Goal: Task Accomplishment & Management: Manage account settings

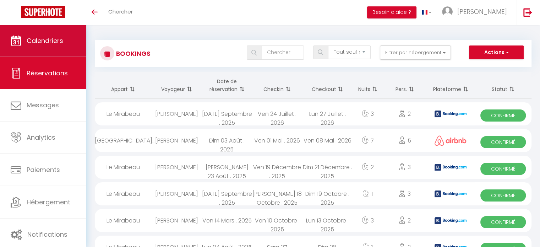
click at [55, 46] on link "Calendriers" at bounding box center [43, 41] width 86 height 32
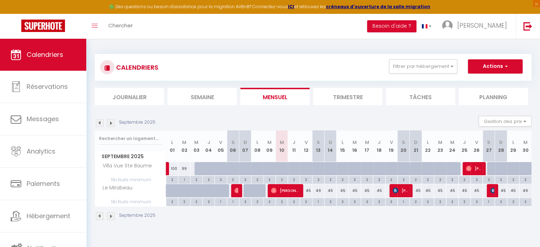
click at [110, 124] on img at bounding box center [111, 123] width 8 height 8
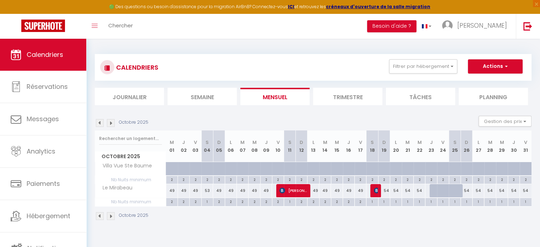
click at [110, 124] on img at bounding box center [111, 123] width 8 height 8
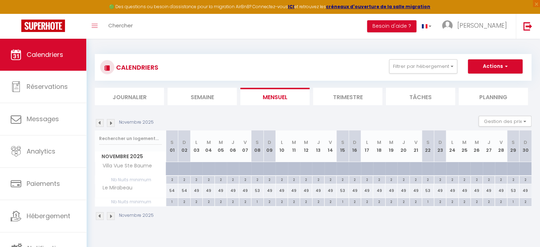
click at [110, 124] on img at bounding box center [111, 123] width 8 height 8
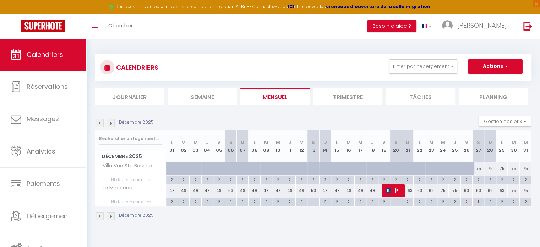
click at [476, 170] on div "75" at bounding box center [478, 168] width 12 height 13
type input "75"
type input "[PERSON_NAME] 27 Décembre 2025"
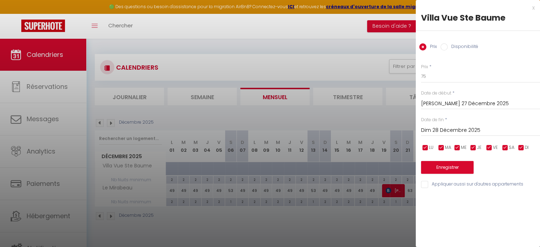
click at [437, 126] on input "Dim 28 Décembre 2025" at bounding box center [480, 130] width 119 height 9
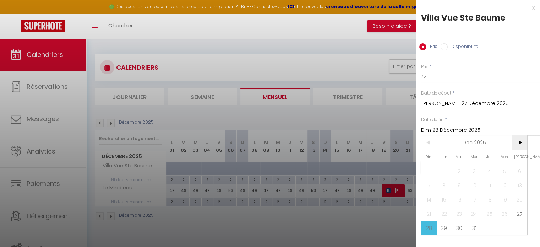
click at [523, 139] on span ">" at bounding box center [519, 142] width 15 height 14
click at [491, 171] on span "1" at bounding box center [488, 171] width 15 height 14
type input "Jeu 01 Janvier 2026"
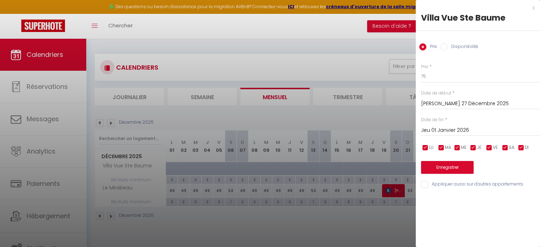
click at [443, 46] on input "Disponibilité" at bounding box center [443, 46] width 7 height 7
radio input "true"
radio input "false"
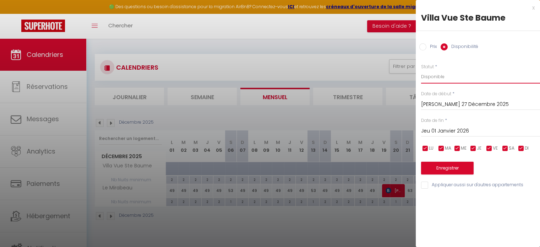
click at [438, 81] on select "Disponible Indisponible" at bounding box center [480, 76] width 119 height 13
select select "0"
click at [421, 70] on select "Disponible Indisponible" at bounding box center [480, 76] width 119 height 13
click at [445, 165] on button "Enregistrer" at bounding box center [447, 167] width 53 height 13
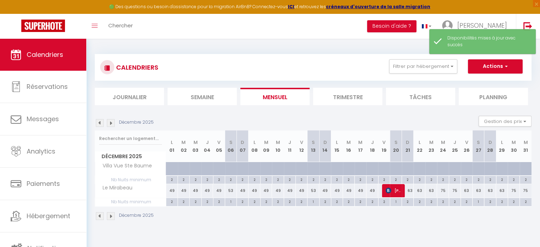
click at [243, 115] on section "Décembre 2025 Gestion des prix Nb Nuits minimum Règles Disponibilité Décembre 2…" at bounding box center [313, 168] width 436 height 118
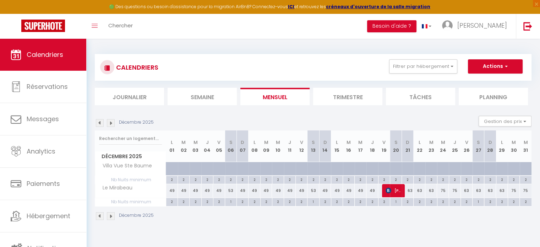
click at [112, 123] on img at bounding box center [111, 123] width 8 height 8
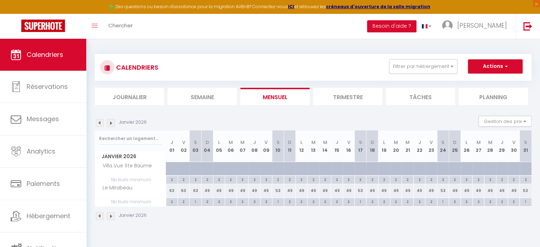
click at [112, 123] on img at bounding box center [111, 123] width 8 height 8
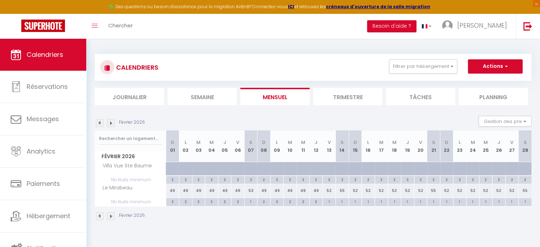
click at [112, 123] on img at bounding box center [111, 123] width 8 height 8
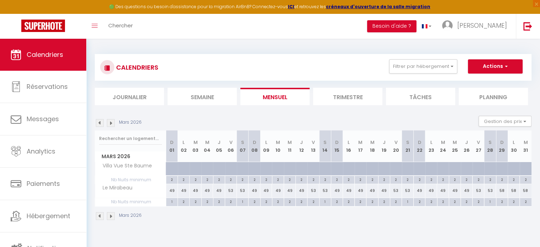
click at [112, 123] on img at bounding box center [111, 123] width 8 height 8
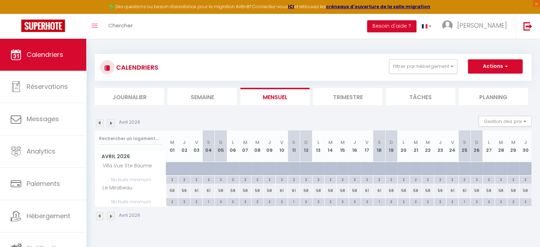
click at [112, 123] on img at bounding box center [111, 123] width 8 height 8
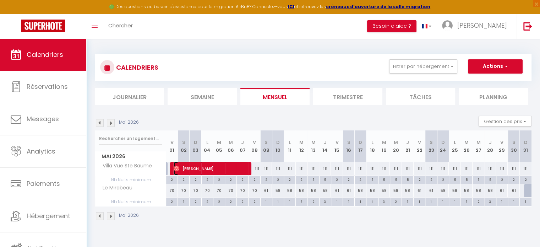
click at [224, 170] on span "Erik De Groot" at bounding box center [210, 167] width 74 height 13
select select "OK"
select select "0"
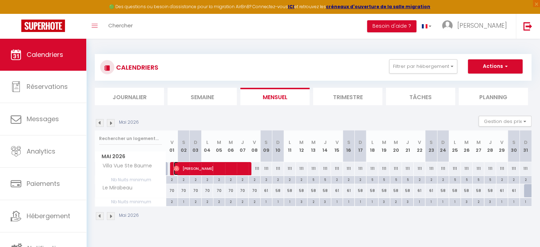
select select "1"
select select
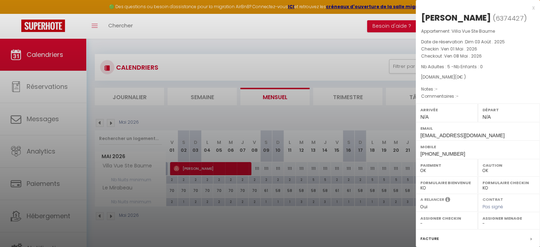
click at [307, 66] on div at bounding box center [270, 123] width 540 height 247
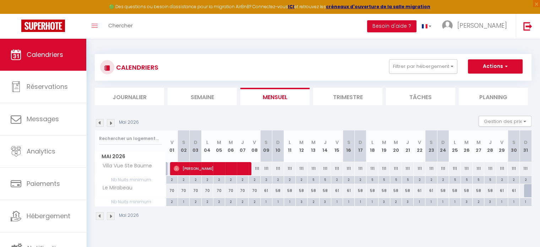
click at [257, 167] on div "111" at bounding box center [254, 168] width 12 height 13
select select "1"
type input "Ven 08 Mai 2026"
type input "Sam 09 Mai 2026"
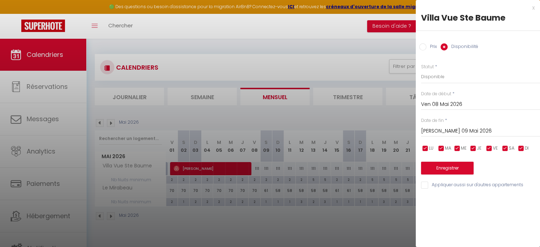
click at [429, 46] on label "Prix" at bounding box center [431, 47] width 11 height 8
click at [426, 46] on input "Prix" at bounding box center [422, 46] width 7 height 7
radio input "true"
radio input "false"
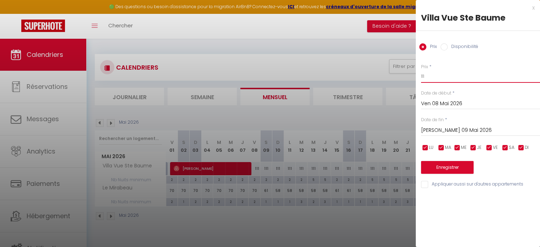
click at [438, 73] on input "111" at bounding box center [480, 76] width 119 height 13
type input "150"
click at [458, 129] on input "Sam 09 Mai 2026" at bounding box center [480, 130] width 119 height 9
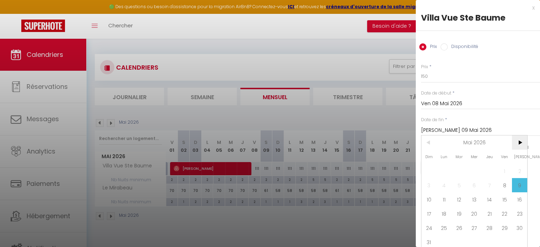
click at [518, 140] on span ">" at bounding box center [519, 142] width 15 height 14
click at [460, 224] on span "30" at bounding box center [458, 227] width 15 height 14
type input "Mar 30 Juin 2026"
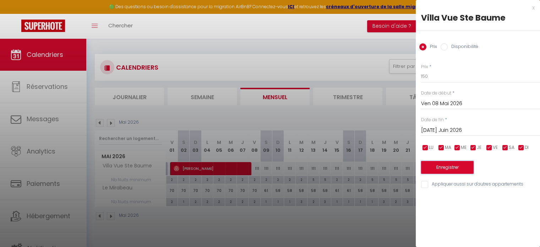
click at [468, 170] on button "Enregistrer" at bounding box center [447, 167] width 53 height 13
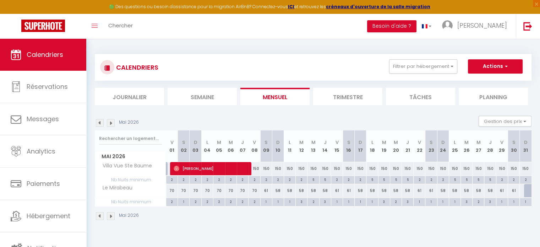
click at [112, 123] on img at bounding box center [111, 123] width 8 height 8
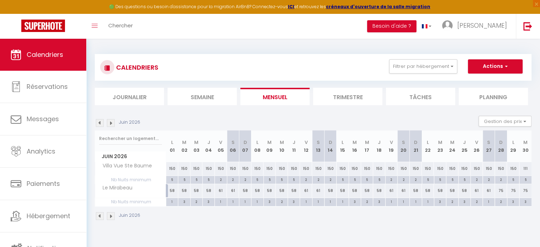
click at [112, 123] on img at bounding box center [111, 123] width 8 height 8
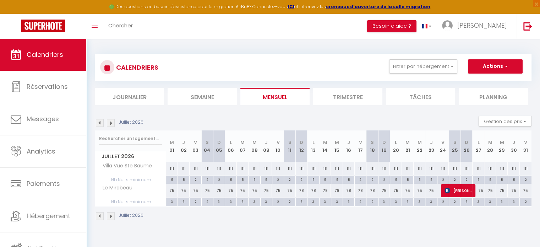
click at [174, 169] on div "111" at bounding box center [172, 168] width 12 height 13
type input "111"
type input "Mer 01 Juillet 2026"
type input "Jeu 02 Juillet 2026"
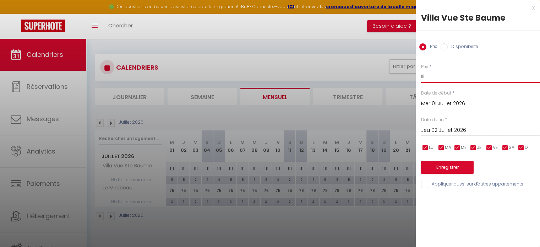
click at [427, 79] on input "111" at bounding box center [480, 76] width 119 height 13
type input "167"
click at [440, 127] on input "Jeu 02 Juillet 2026" at bounding box center [480, 130] width 119 height 9
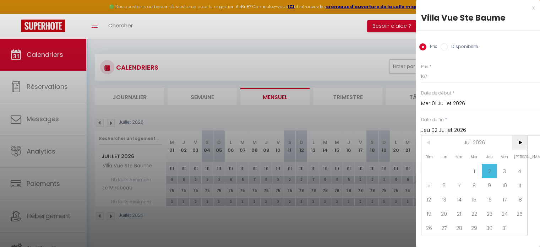
click at [517, 144] on span ">" at bounding box center [519, 142] width 15 height 14
click at [443, 238] on span "31" at bounding box center [443, 241] width 15 height 14
type input "Lun 31 Août 2026"
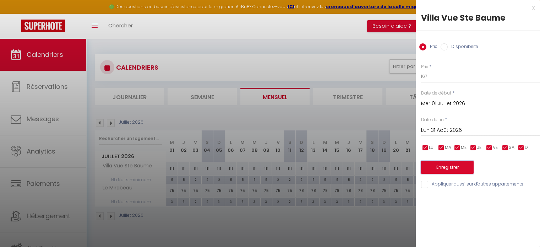
click at [458, 166] on button "Enregistrer" at bounding box center [447, 167] width 53 height 13
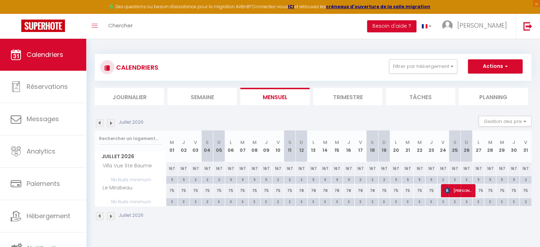
click at [101, 123] on img at bounding box center [100, 123] width 8 height 8
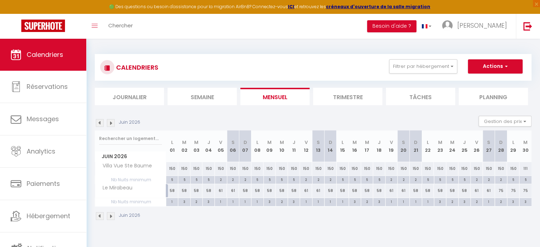
click at [101, 123] on img at bounding box center [100, 123] width 8 height 8
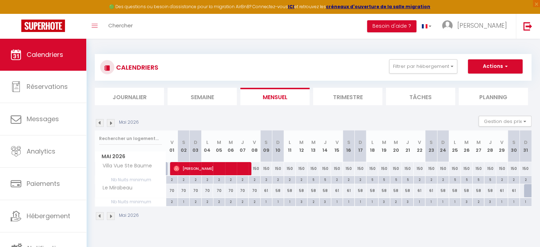
click at [111, 125] on img at bounding box center [111, 123] width 8 height 8
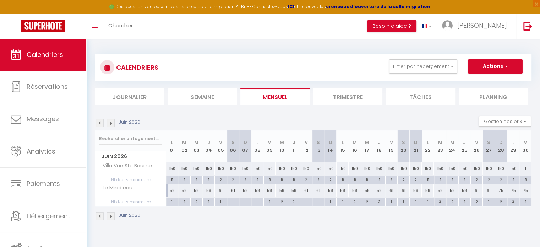
click at [101, 124] on img at bounding box center [100, 123] width 8 height 8
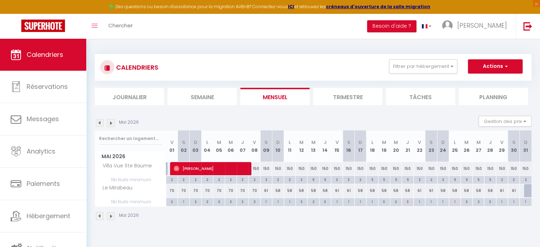
click at [257, 176] on div "2" at bounding box center [253, 179] width 11 height 7
type input "2"
type input "Ven 08 Mai 2026"
type input "Sam 09 Mai 2026"
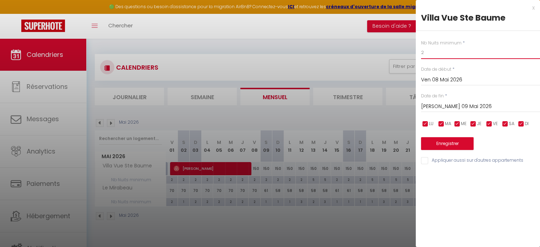
click at [448, 52] on input "2" at bounding box center [480, 52] width 119 height 13
type input "3"
click at [441, 79] on input "Ven 08 Mai 2026" at bounding box center [480, 79] width 119 height 9
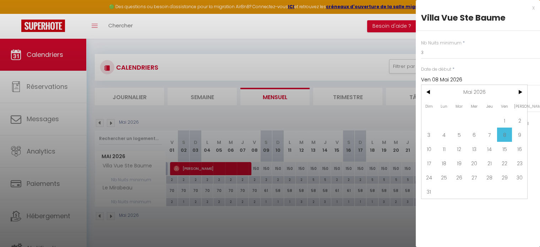
click at [505, 130] on span "8" at bounding box center [504, 134] width 15 height 14
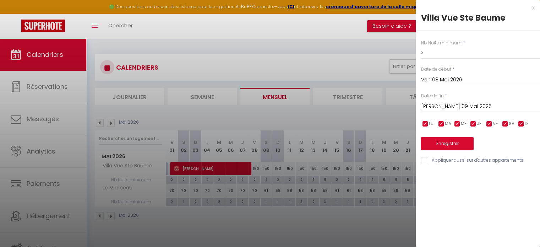
click at [465, 102] on input "Sam 09 Mai 2026" at bounding box center [480, 106] width 119 height 9
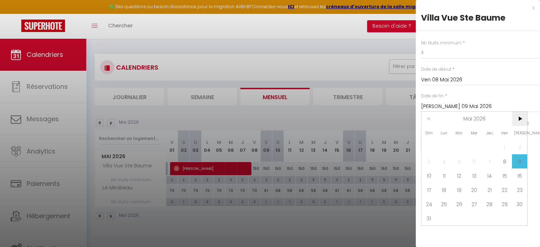
click at [519, 119] on span ">" at bounding box center [519, 118] width 15 height 14
click at [453, 208] on span "30" at bounding box center [458, 204] width 15 height 14
type input "Mar 30 Juin 2026"
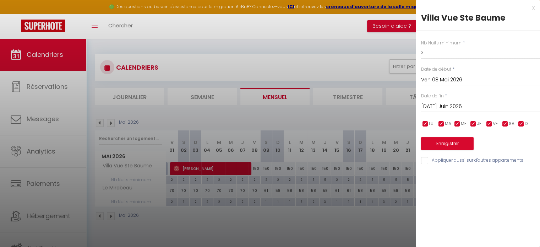
click at [475, 122] on input "checkbox" at bounding box center [472, 123] width 7 height 7
checkbox input "false"
click at [488, 121] on input "checkbox" at bounding box center [488, 123] width 7 height 7
checkbox input "false"
click at [504, 122] on input "checkbox" at bounding box center [504, 123] width 7 height 7
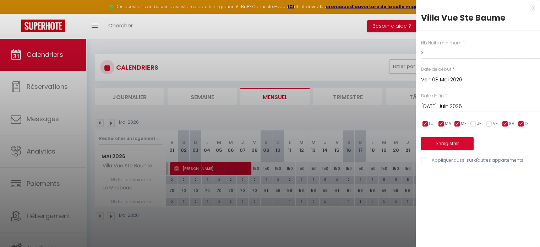
checkbox input "false"
click at [453, 140] on button "Enregistrer" at bounding box center [447, 143] width 53 height 13
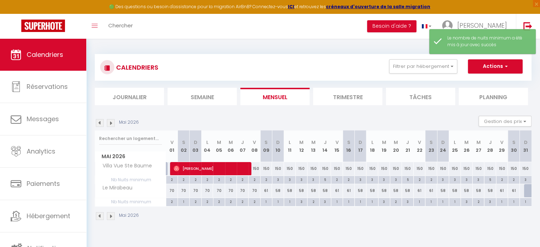
click at [257, 178] on div "2" at bounding box center [253, 179] width 11 height 7
type input "2"
type input "Ven 08 Mai 2026"
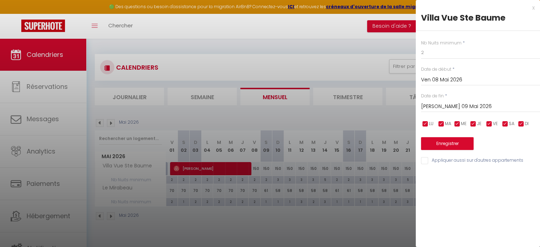
drag, startPoint x: 448, startPoint y: 101, endPoint x: 449, endPoint y: 105, distance: 4.0
click at [449, 105] on div "Sam 09 Mai 2026 < Mai 2026 > Dim Lun Mar Mer Jeu Ven Sam 1 2 3 4 5 6 7 8 9 10 1…" at bounding box center [480, 105] width 119 height 13
click at [449, 105] on input "Sam 09 Mai 2026" at bounding box center [480, 106] width 119 height 9
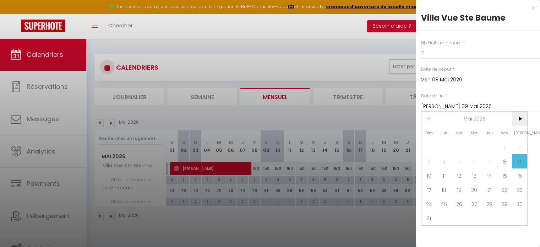
click at [518, 120] on span ">" at bounding box center [519, 118] width 15 height 14
click at [459, 202] on span "30" at bounding box center [458, 204] width 15 height 14
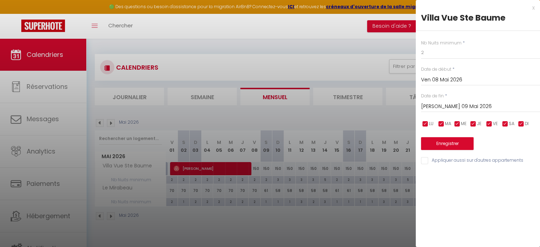
type input "Mar 30 Juin 2026"
click at [521, 123] on input "checkbox" at bounding box center [520, 123] width 7 height 7
checkbox input "false"
click at [472, 124] on input "checkbox" at bounding box center [472, 123] width 7 height 7
checkbox input "false"
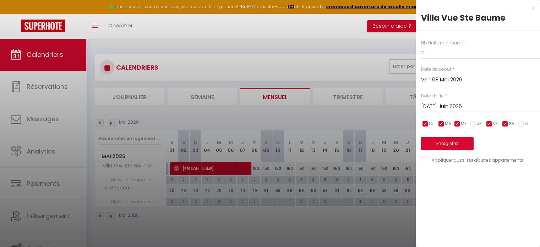
click at [454, 124] on input "checkbox" at bounding box center [456, 123] width 7 height 7
checkbox input "false"
click at [438, 123] on input "checkbox" at bounding box center [440, 123] width 7 height 7
checkbox input "false"
click at [426, 123] on input "checkbox" at bounding box center [424, 123] width 7 height 7
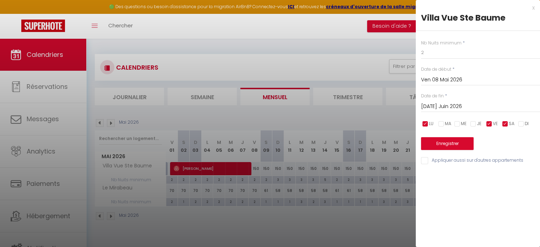
checkbox input "false"
click at [443, 142] on button "Enregistrer" at bounding box center [447, 143] width 53 height 13
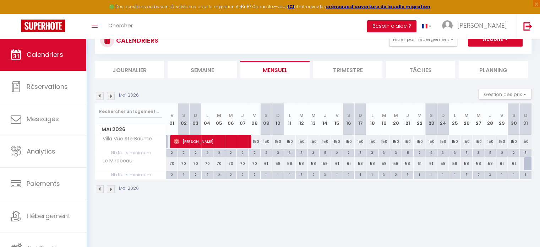
scroll to position [38, 0]
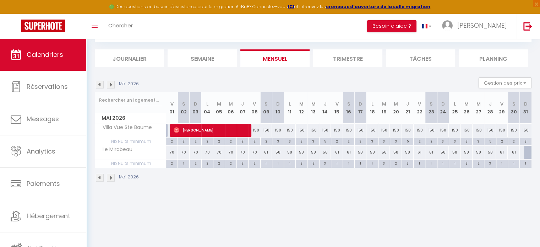
click at [110, 82] on img at bounding box center [111, 85] width 8 height 8
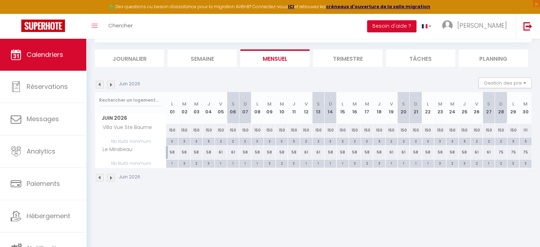
click at [110, 82] on img at bounding box center [111, 85] width 8 height 8
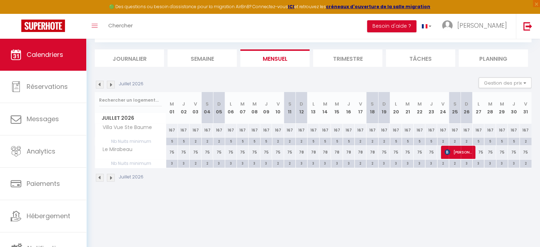
click at [308, 80] on div "Juillet 2026 Gestion des prix Nb Nuits minimum Règles Disponibilité" at bounding box center [313, 84] width 436 height 15
click at [174, 141] on div "5" at bounding box center [171, 140] width 11 height 7
type input "5"
type input "Mer 01 Juillet 2026"
type input "Jeu 02 Juillet 2026"
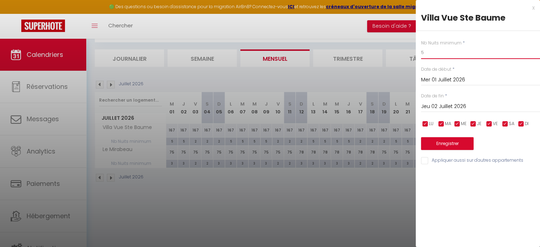
click at [441, 53] on input "5" at bounding box center [480, 52] width 119 height 13
drag, startPoint x: 441, startPoint y: 53, endPoint x: 415, endPoint y: 52, distance: 25.9
click at [415, 52] on div "Nb Nuits minimum * 5 Date de début * Mer 01 Juillet 2026 < Juil 2026 > Dim Lun …" at bounding box center [477, 98] width 124 height 134
drag, startPoint x: 437, startPoint y: 51, endPoint x: 417, endPoint y: 50, distance: 20.2
click at [417, 50] on div "Nb Nuits minimum * 4 Date de début * Mer 01 Juillet 2026 < Juil 2026 > Dim Lun …" at bounding box center [477, 98] width 124 height 134
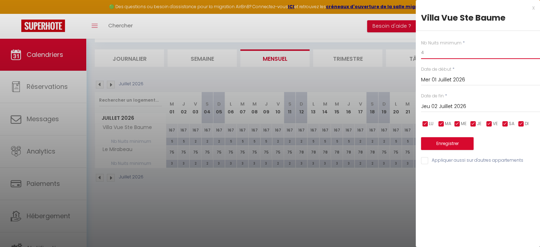
type input "4"
click at [326, 192] on div at bounding box center [270, 123] width 540 height 247
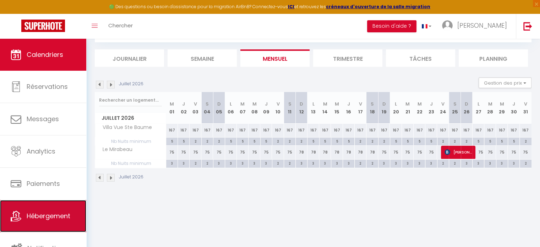
click at [49, 212] on span "Hébergement" at bounding box center [49, 215] width 44 height 9
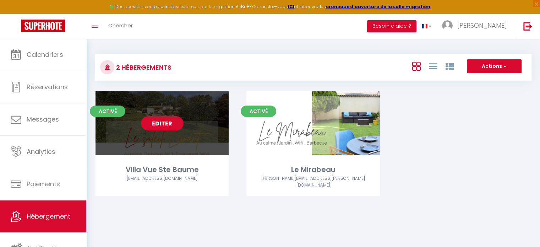
click at [165, 123] on link "Editer" at bounding box center [162, 123] width 43 height 14
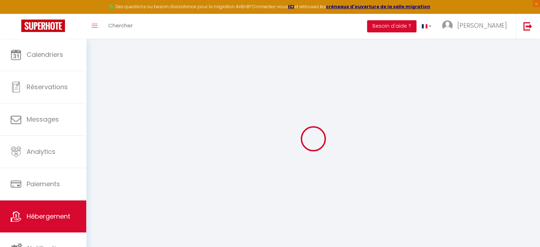
select select "+ 22 %"
select select "+ 75 %"
select select
checkbox input "false"
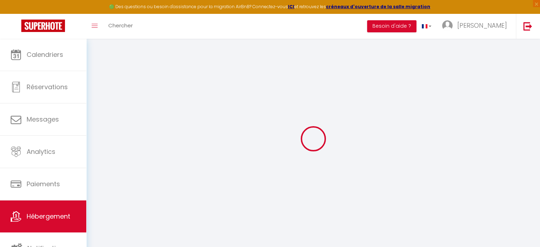
checkbox input "false"
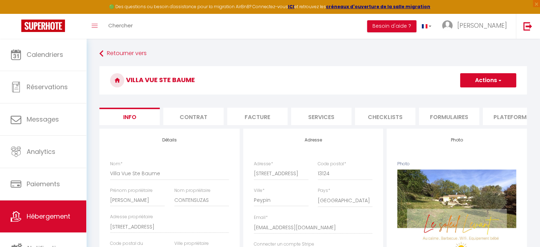
select select
checkbox input "false"
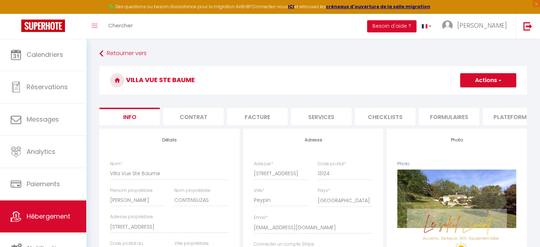
select select "9330-1351378202985619374"
click at [198, 121] on li "Contrat" at bounding box center [193, 115] width 60 height 17
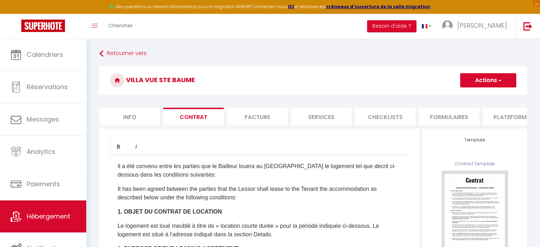
click at [243, 117] on li "Facture" at bounding box center [257, 115] width 60 height 17
select select
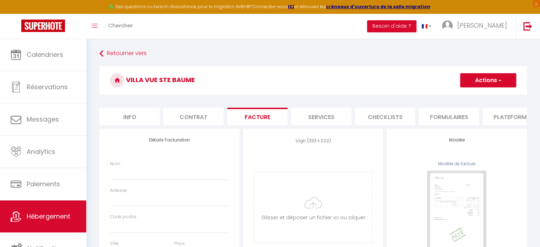
click at [308, 111] on li "Services" at bounding box center [321, 115] width 60 height 17
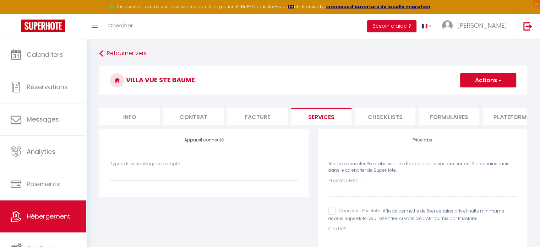
select select
select select "270"
select select "EUR"
click at [511, 122] on li "Plateformes" at bounding box center [512, 115] width 60 height 17
select select
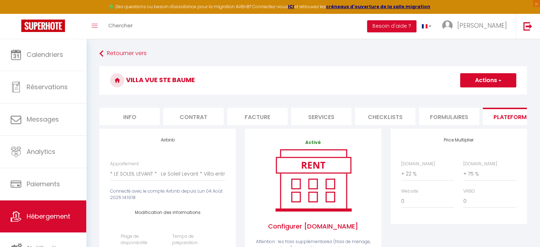
click at [118, 110] on li "Info" at bounding box center [129, 115] width 60 height 17
select select
checkbox input "false"
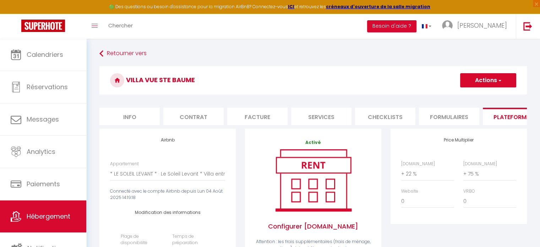
checkbox input "false"
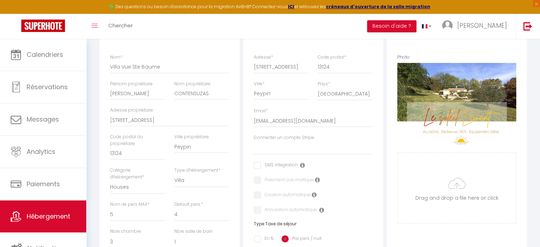
scroll to position [108, 0]
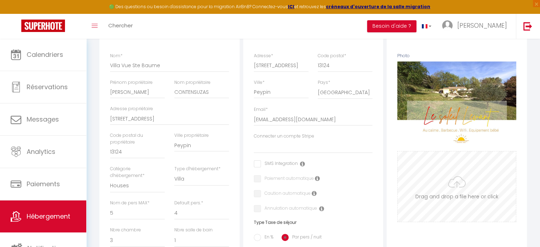
click at [474, 194] on input "Photo" at bounding box center [456, 186] width 118 height 70
type input "C:\fakepath\5.jpg"
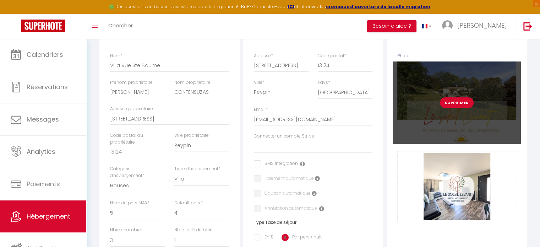
click at [452, 108] on button "Supprimer" at bounding box center [457, 102] width 34 height 11
select select
checkbox input "false"
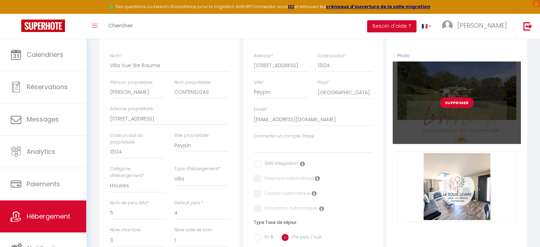
checkbox input "false"
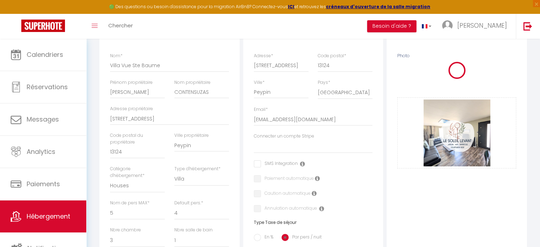
select select
checkbox input "false"
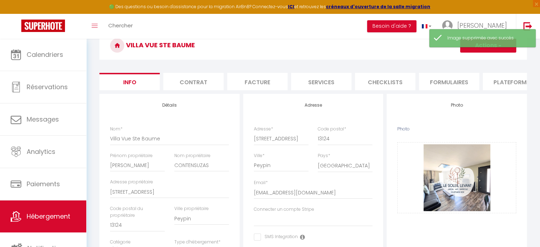
scroll to position [0, 0]
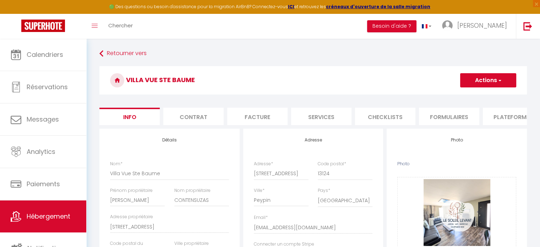
click at [207, 117] on li "Contrat" at bounding box center [193, 115] width 60 height 17
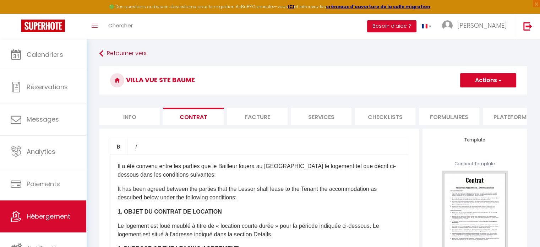
click at [264, 118] on li "Facture" at bounding box center [257, 115] width 60 height 17
select select
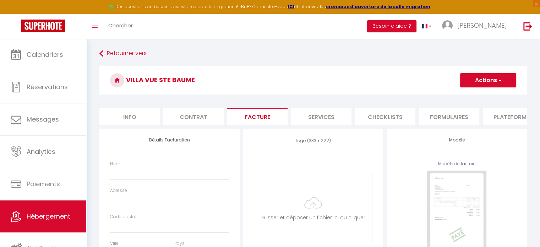
select select
click at [319, 114] on li "Services" at bounding box center [321, 115] width 60 height 17
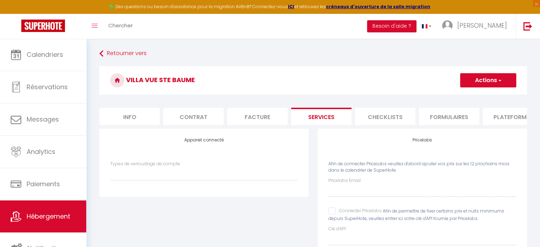
select select
click at [418, 114] on ul "Info Contrat Facture Services Checklists Formulaires Plateformes Paramètres web…" at bounding box center [312, 115] width 427 height 17
click at [510, 116] on li "Plateformes" at bounding box center [512, 115] width 60 height 17
select select
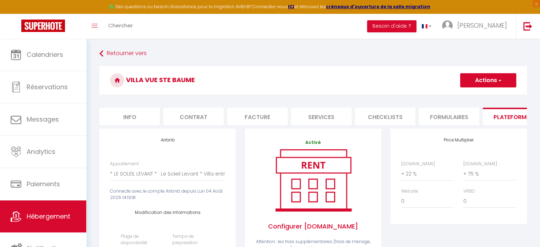
scroll to position [0, 211]
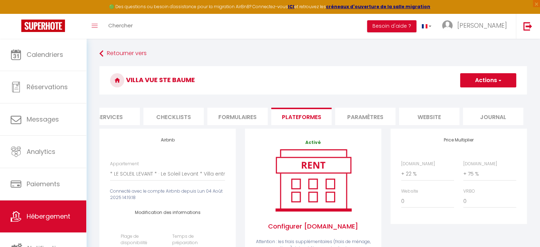
click at [358, 120] on li "Paramètres" at bounding box center [365, 115] width 60 height 17
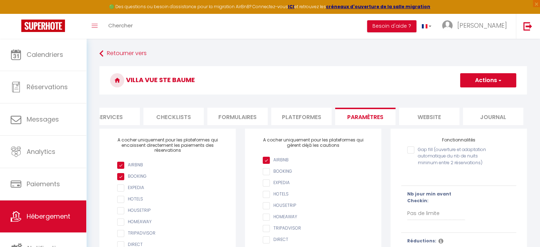
click at [411, 153] on input "Gap fill (ouverture et adaptation automatique du nb de nuits mininum entre 2 ré…" at bounding box center [448, 149] width 83 height 7
checkbox input "true"
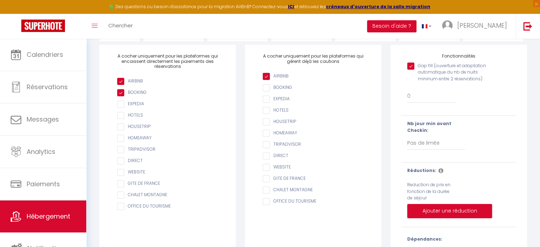
scroll to position [87, 0]
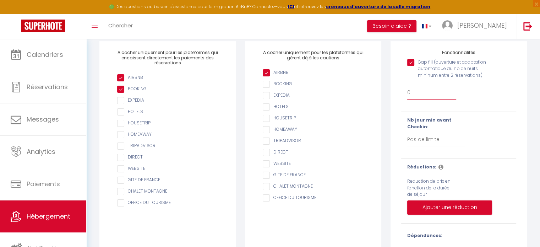
click at [425, 96] on select "0 + 1 % + 2 % + 3 % + 4 % + 5 % + 6 % + 7 % + 8 % + 9 % + 10 % + 11 % + 12 % + …" at bounding box center [431, 92] width 49 height 13
click at [482, 100] on div "Gap fill (ouverture et adaptation automatique du nb de nuits mininum entre 2 ré…" at bounding box center [458, 80] width 124 height 51
click at [413, 99] on select "0 + 1 % + 2 % + 3 % + 4 % + 5 % + 6 % + 7 % + 8 % + 9 % + 10 % + 11 % + 12 % + …" at bounding box center [431, 92] width 49 height 13
click at [486, 116] on div "Gap fill (ouverture et adaptation automatique du nb de nuits mininum entre 2 ré…" at bounding box center [458, 139] width 115 height 168
click at [435, 144] on select "Pas de limite 1 2 3 4 5 6 7" at bounding box center [436, 139] width 58 height 13
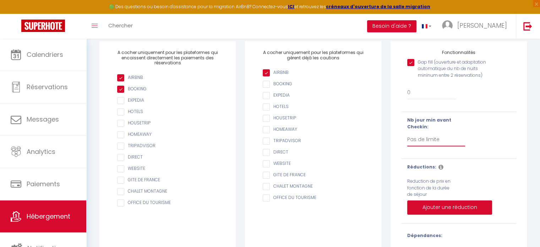
select select "1"
click at [407, 138] on select "Pas de limite 1 2 3 4 5 6 7" at bounding box center [436, 139] width 58 height 13
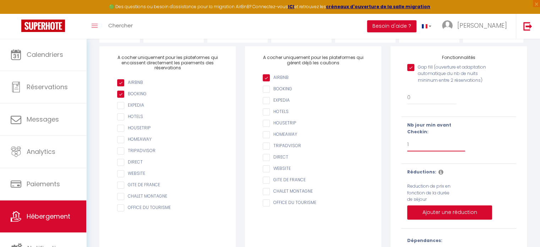
scroll to position [82, 0]
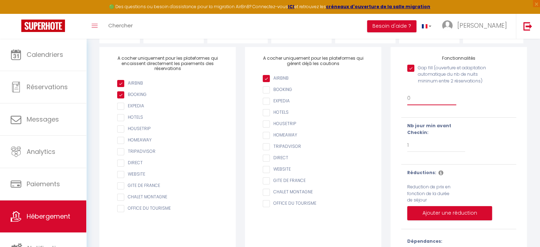
click at [413, 105] on select "0 + 1 % + 2 % + 3 % + 4 % + 5 % + 6 % + 7 % + 8 % + 9 % + 10 % + 11 % + 12 % + …" at bounding box center [431, 98] width 49 height 13
click at [503, 112] on div "Gap fill (ouverture et adaptation automatique du nb de nuits mininum entre 2 ré…" at bounding box center [458, 86] width 124 height 51
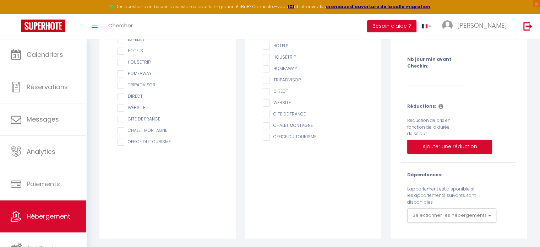
scroll to position [153, 0]
click at [438, 108] on icon at bounding box center [440, 106] width 5 height 6
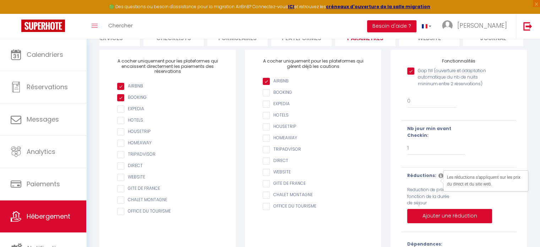
scroll to position [72, 0]
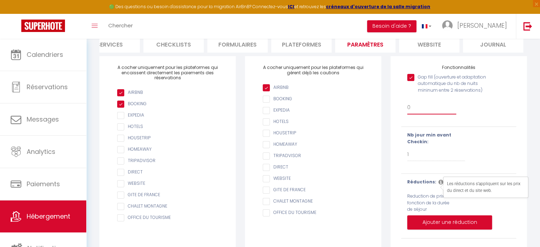
click at [410, 114] on select "0 + 1 % + 2 % + 3 % + 4 % + 5 % + 6 % + 7 % + 8 % + 9 % + 10 % + 11 % + 12 % + …" at bounding box center [431, 107] width 49 height 13
click at [407, 106] on select "0 + 1 % + 2 % + 3 % + 4 % + 5 % + 6 % + 7 % + 8 % + 9 % + 10 % + 11 % + 12 % + …" at bounding box center [431, 107] width 49 height 13
click at [537, 127] on div "Retourner vers Villa Vue Ste Baume Actions Enregistrer Info Contrat Facture Ser…" at bounding box center [312, 144] width 453 height 356
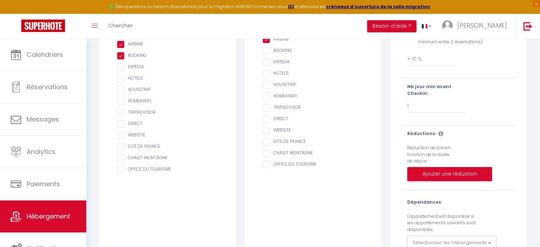
scroll to position [120, 0]
click at [424, 66] on select "0 + 1 % + 2 % + 3 % + 4 % + 5 % + 6 % + 7 % + 8 % + 9 % + 10 % + 11 % + 12 % + …" at bounding box center [431, 59] width 49 height 13
click at [407, 58] on select "0 + 1 % + 2 % + 3 % + 4 % + 5 % + 6 % + 7 % + 8 % + 9 % + 10 % + 11 % + 12 % + …" at bounding box center [431, 59] width 49 height 13
click at [539, 96] on div "Retourner vers Villa Vue Ste Baume Actions Enregistrer Info Contrat Facture Ser…" at bounding box center [312, 96] width 453 height 356
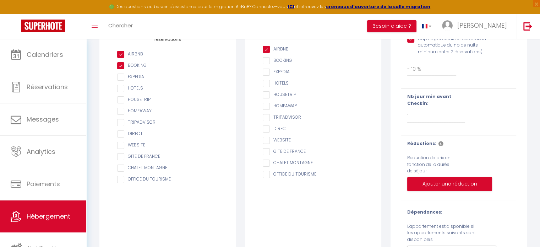
scroll to position [111, 0]
click at [419, 76] on select "0 + 1 % + 2 % + 3 % + 4 % + 5 % + 6 % + 7 % + 8 % + 9 % + 10 % + 11 % + 12 % + …" at bounding box center [431, 68] width 49 height 13
click at [407, 67] on select "0 + 1 % + 2 % + 3 % + 4 % + 5 % + 6 % + 7 % + 8 % + 9 % + 10 % + 11 % + 12 % + …" at bounding box center [431, 68] width 49 height 13
click at [521, 113] on div "Fonctionnalités Gap fill (ouverture et adaptation automatique du nb de nuits mi…" at bounding box center [458, 147] width 136 height 258
click at [414, 76] on select "0 + 1 % + 2 % + 3 % + 4 % + 5 % + 6 % + 7 % + 8 % + 9 % + 10 % + 11 % + 12 % + …" at bounding box center [431, 68] width 49 height 13
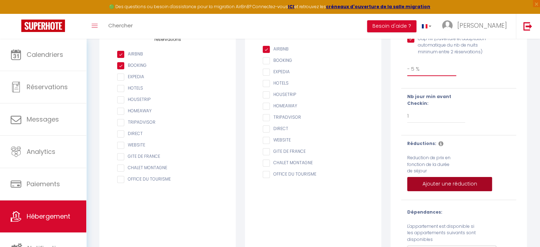
select select "0"
click at [407, 67] on select "0 + 1 % + 2 % + 3 % + 4 % + 5 % + 6 % + 7 % + 8 % + 9 % + 10 % + 11 % + 12 % + …" at bounding box center [431, 68] width 49 height 13
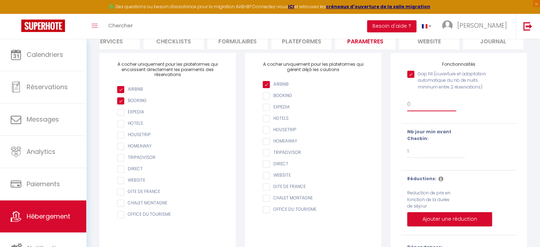
scroll to position [0, 0]
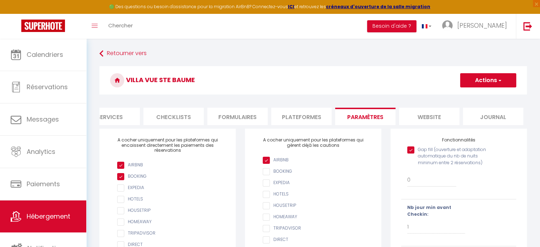
click at [492, 74] on button "Actions" at bounding box center [488, 80] width 56 height 14
click at [477, 94] on input "Enregistrer" at bounding box center [480, 95] width 26 height 7
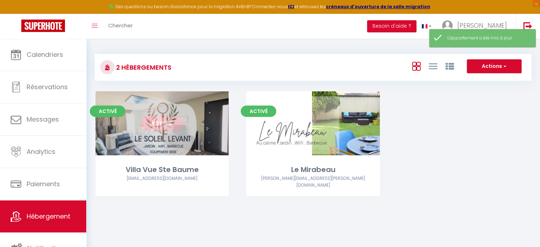
click at [168, 125] on link "Editer" at bounding box center [162, 123] width 43 height 14
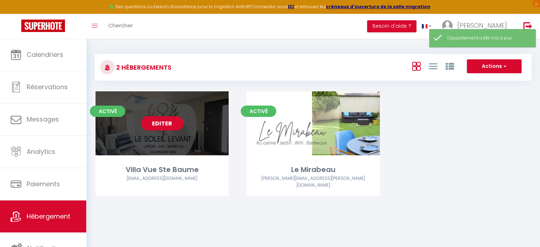
click at [162, 123] on link "Editer" at bounding box center [162, 123] width 43 height 14
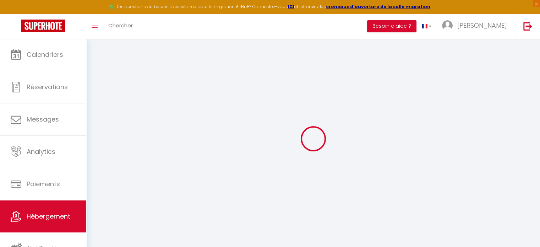
type input "Oups ! Les dates sélectionnées sont indisponibles."
type textarea "Malheureusement les dates sélectionnées sont indisponibles. Nous vous invitons …"
type input "43.3884489"
type input "5.5851241"
checkbox input "true"
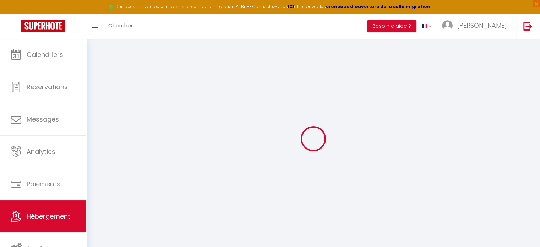
checkbox input "false"
checkbox input "true"
select select
checkbox input "false"
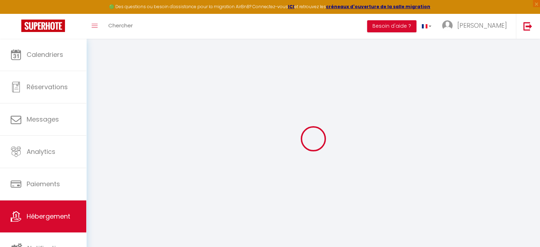
checkbox input "false"
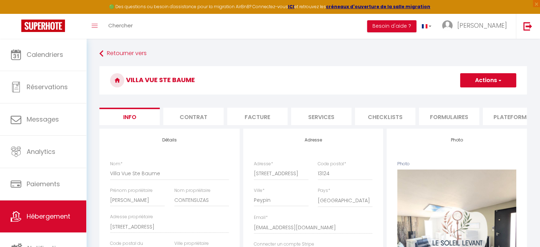
scroll to position [0, 211]
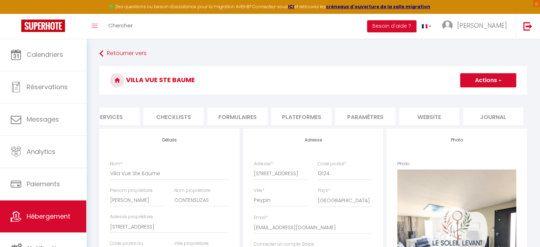
click at [415, 120] on li "website" at bounding box center [429, 115] width 60 height 17
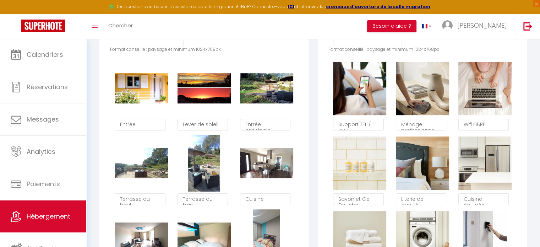
scroll to position [407, 0]
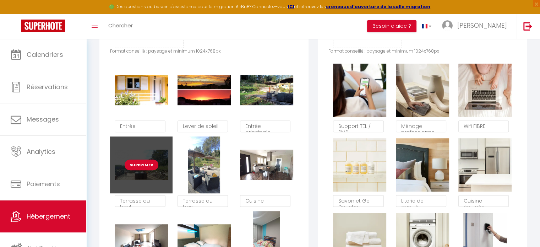
click at [141, 182] on div "Supprimer" at bounding box center [141, 164] width 62 height 57
click at [140, 170] on button "Supprimer" at bounding box center [142, 164] width 34 height 11
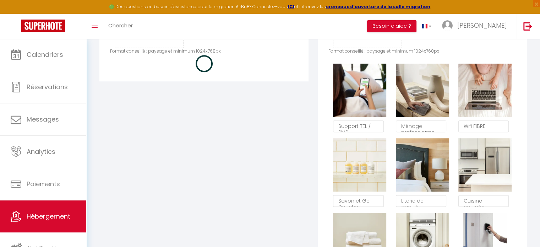
checkbox input "true"
checkbox input "false"
checkbox input "true"
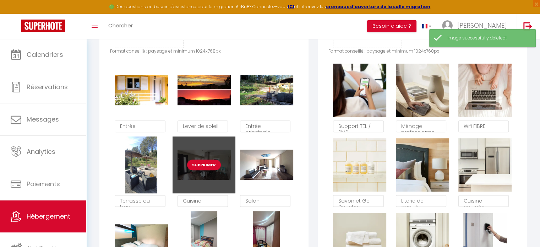
click at [200, 170] on button "Supprimer" at bounding box center [204, 164] width 34 height 11
checkbox input "true"
checkbox input "false"
checkbox input "true"
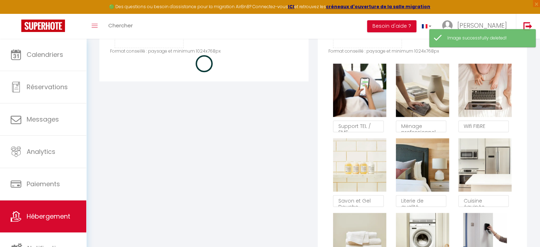
checkbox input "true"
checkbox input "false"
checkbox input "true"
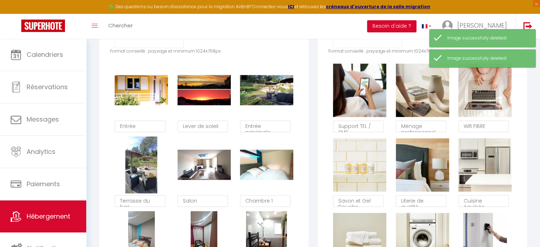
click at [200, 170] on button "Supprimer" at bounding box center [204, 164] width 34 height 11
checkbox input "true"
checkbox input "false"
checkbox input "true"
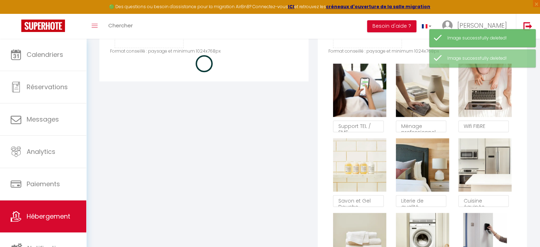
checkbox input "true"
checkbox input "false"
checkbox input "true"
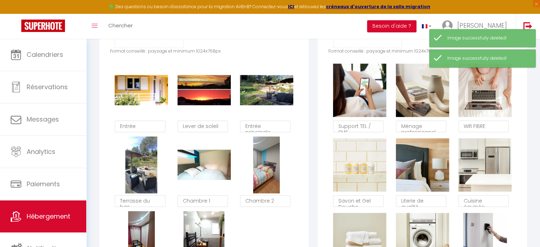
click at [200, 170] on button "Supprimer" at bounding box center [204, 164] width 34 height 11
checkbox input "true"
checkbox input "false"
checkbox input "true"
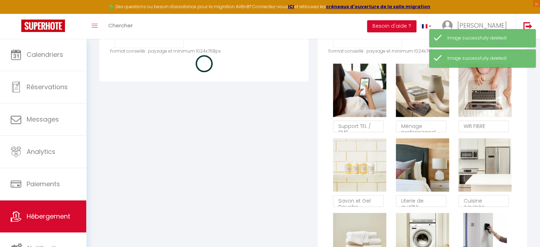
checkbox input "true"
checkbox input "false"
checkbox input "true"
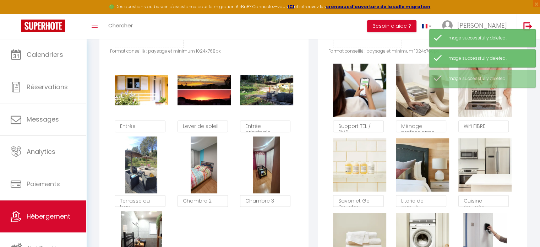
click at [200, 170] on button "Supprimer" at bounding box center [204, 164] width 34 height 11
checkbox input "true"
checkbox input "false"
checkbox input "true"
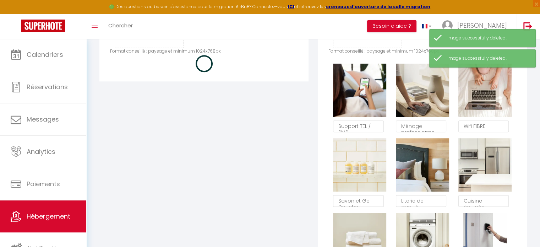
checkbox input "true"
checkbox input "false"
checkbox input "true"
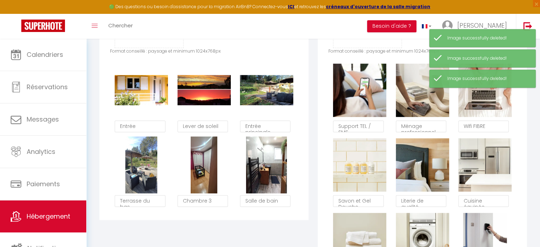
click at [200, 170] on button "Supprimer" at bounding box center [204, 164] width 34 height 11
checkbox input "true"
checkbox input "false"
checkbox input "true"
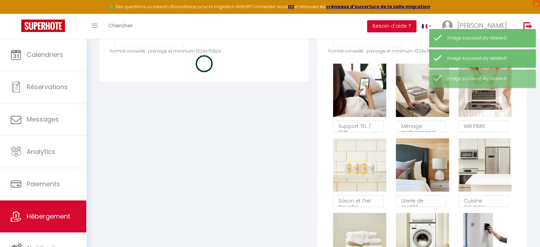
checkbox input "true"
checkbox input "false"
checkbox input "true"
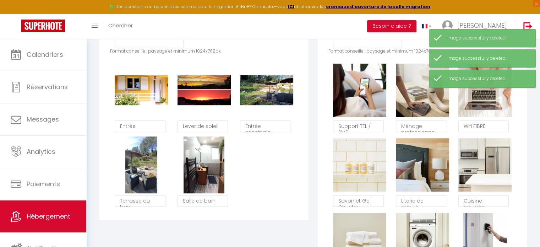
click at [200, 170] on button "Supprimer" at bounding box center [204, 164] width 34 height 11
checkbox input "true"
checkbox input "false"
checkbox input "true"
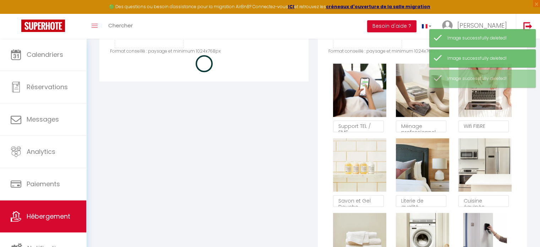
checkbox input "true"
checkbox input "false"
checkbox input "true"
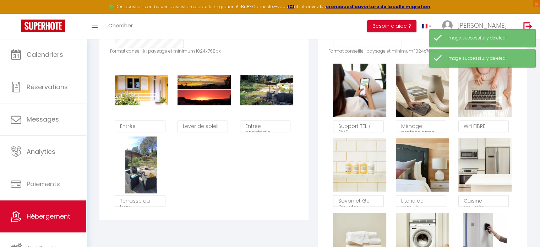
click at [145, 42] on input "file" at bounding box center [149, 19] width 68 height 56
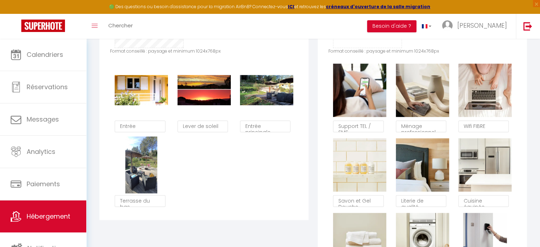
type input "C:\fakepath\757da8fa-b771-4571-a833-b7f094bc4bb6.jpg"
checkbox input "true"
checkbox input "false"
checkbox input "true"
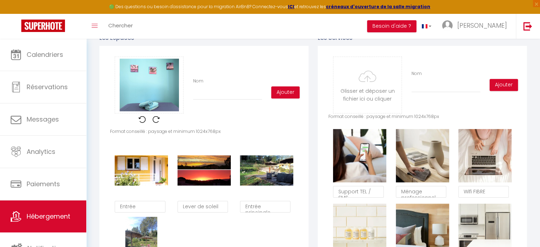
scroll to position [335, 0]
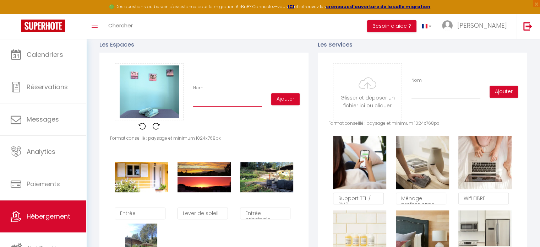
click at [211, 104] on input "Nom" at bounding box center [227, 100] width 69 height 13
type input "C"
checkbox input "true"
checkbox input "false"
checkbox input "true"
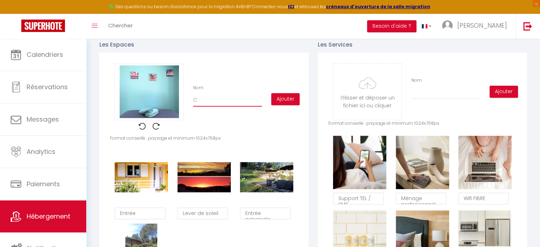
type input "Ch"
checkbox input "true"
checkbox input "false"
checkbox input "true"
type input "Cha"
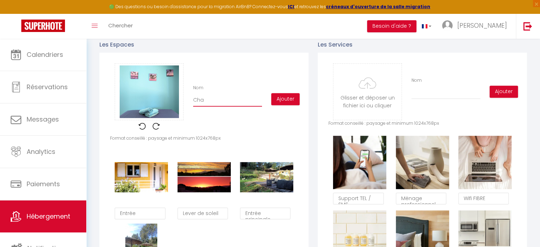
checkbox input "true"
checkbox input "false"
checkbox input "true"
type input "Cham"
checkbox input "true"
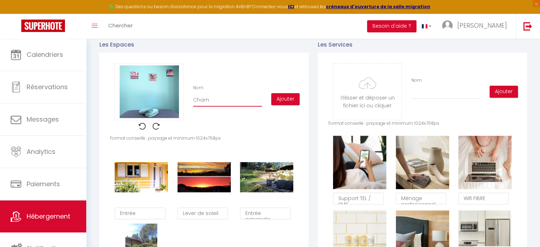
checkbox input "false"
checkbox input "true"
type input "Chamb"
checkbox input "true"
checkbox input "false"
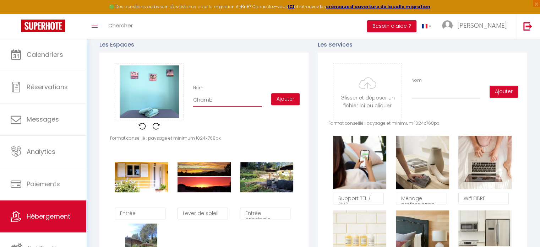
checkbox input "true"
type input "Chambr"
checkbox input "true"
checkbox input "false"
checkbox input "true"
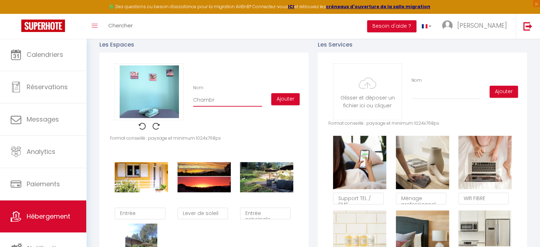
type input "Chambre"
checkbox input "true"
checkbox input "false"
checkbox input "true"
type input "Chambre"
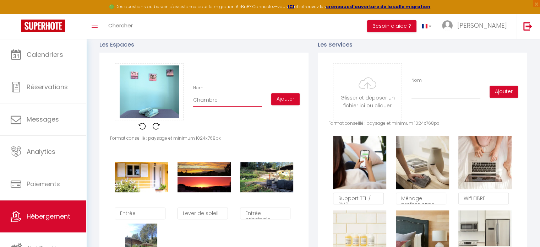
checkbox input "true"
checkbox input "false"
checkbox input "true"
type input "Chambre 2"
checkbox input "true"
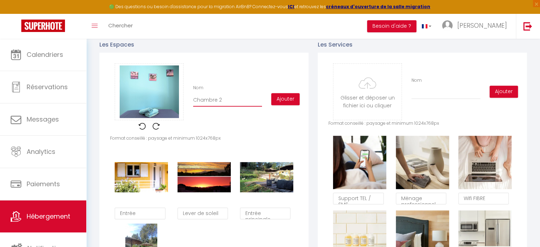
checkbox input "false"
checkbox input "true"
type input "Chambre 2"
click at [277, 104] on button "Ajouter" at bounding box center [285, 99] width 28 height 12
checkbox input "true"
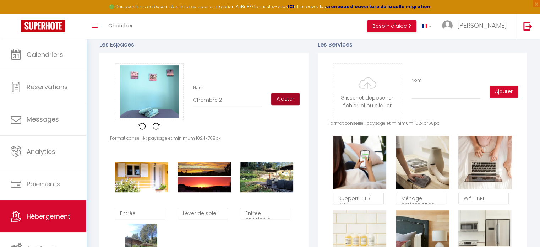
checkbox input "false"
checkbox input "true"
checkbox input "false"
checkbox input "true"
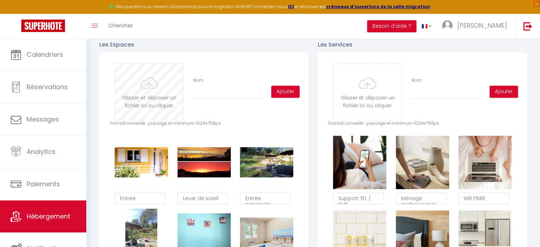
click at [165, 95] on input "file" at bounding box center [149, 92] width 68 height 56
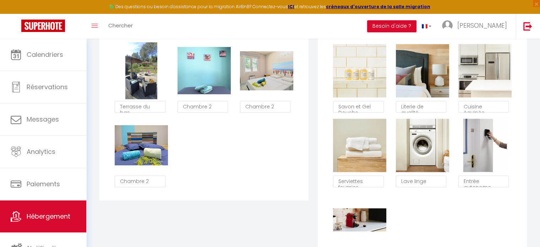
scroll to position [486, 0]
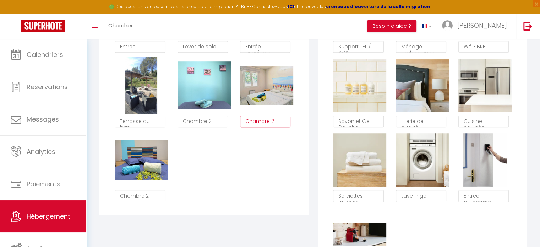
click at [280, 125] on textarea "Chambre 2" at bounding box center [265, 121] width 51 height 12
type textarea "Chambre 1"
click at [152, 198] on textarea "Chambre 2" at bounding box center [140, 196] width 51 height 12
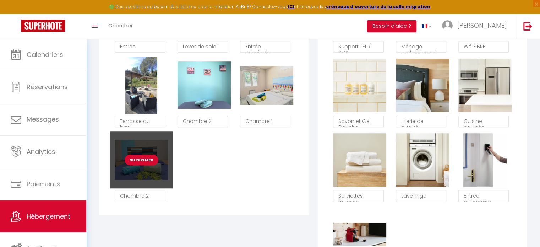
click at [140, 164] on button "Supprimer" at bounding box center [142, 159] width 34 height 11
checkbox input "true"
checkbox input "false"
checkbox input "true"
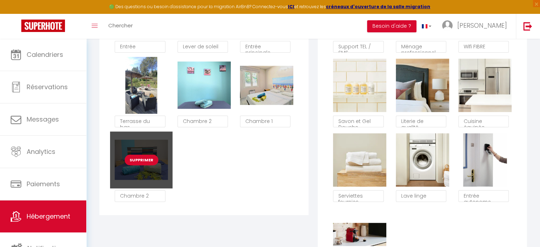
checkbox input "false"
checkbox input "true"
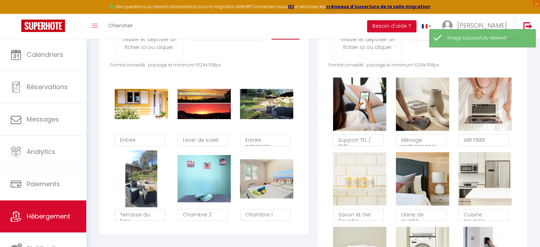
scroll to position [387, 0]
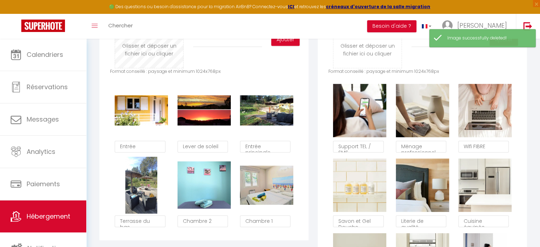
click at [156, 42] on input "file" at bounding box center [149, 40] width 68 height 56
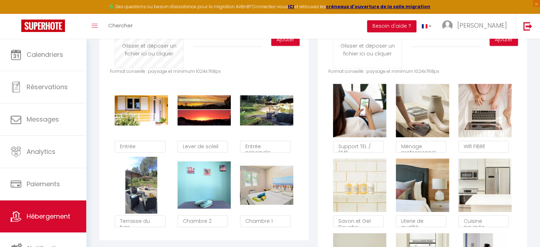
type input "C:\fakepath\e8a7d461-0ec4-4a8e-a3fe-0b2dbf22fbf8.jpg"
checkbox input "true"
checkbox input "false"
checkbox input "true"
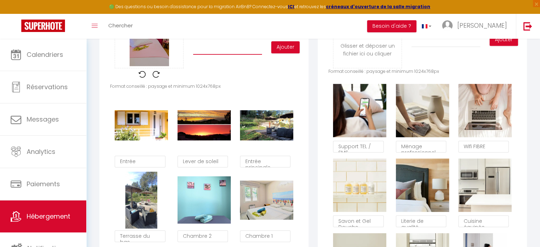
click at [207, 55] on input "Nom" at bounding box center [227, 48] width 69 height 13
click at [291, 52] on button "Ajouter" at bounding box center [285, 47] width 28 height 12
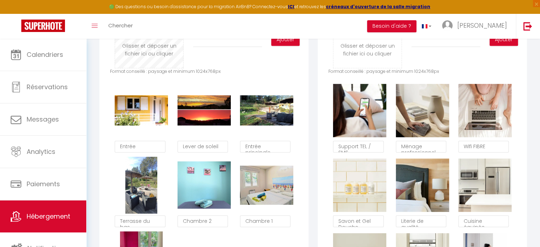
click at [146, 51] on input "file" at bounding box center [149, 40] width 68 height 56
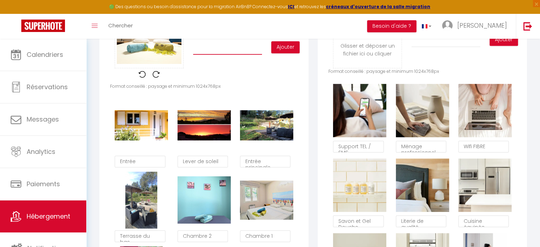
click at [217, 55] on input "Nom" at bounding box center [227, 48] width 69 height 13
click at [274, 51] on button "Ajouter" at bounding box center [285, 47] width 28 height 12
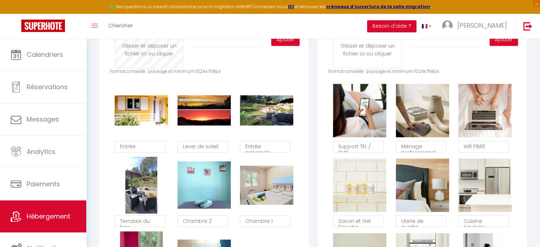
click at [160, 57] on input "file" at bounding box center [149, 40] width 68 height 56
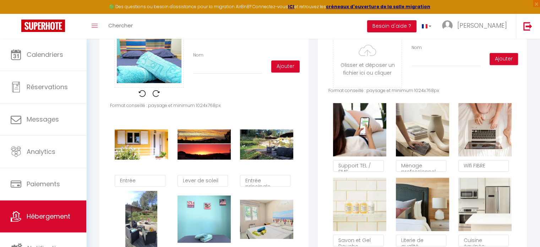
scroll to position [354, 0]
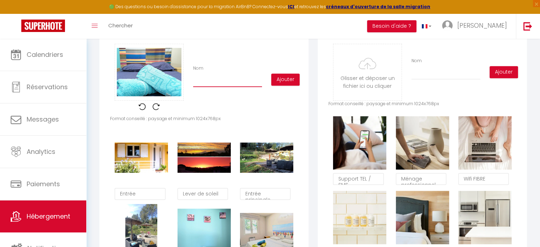
click at [210, 86] on input "Nom" at bounding box center [227, 80] width 69 height 13
click at [287, 84] on button "Ajouter" at bounding box center [285, 79] width 28 height 12
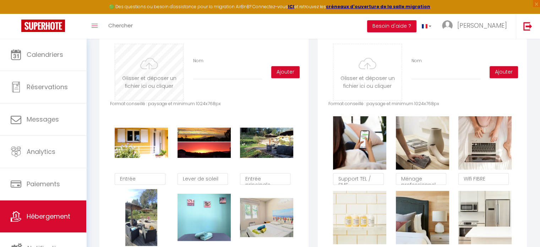
click at [148, 90] on input "file" at bounding box center [149, 72] width 68 height 56
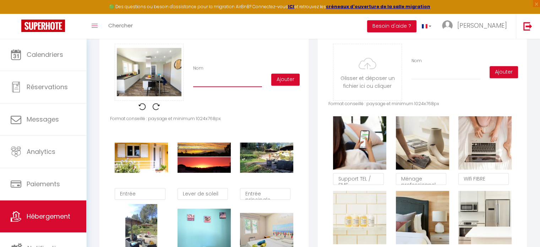
click at [214, 85] on input "Nom" at bounding box center [227, 80] width 69 height 13
click at [287, 83] on button "Ajouter" at bounding box center [285, 79] width 28 height 12
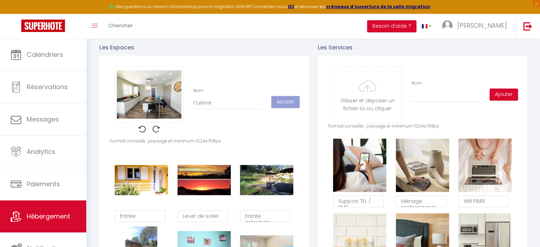
scroll to position [308, 0]
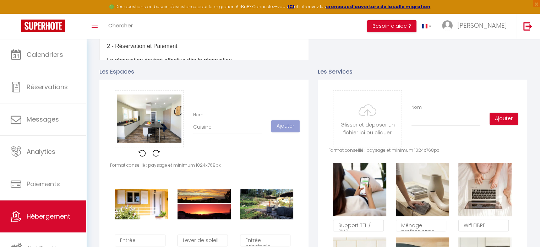
click at [244, 150] on div "Glisser et déposer un fichier ici ou cliquer Ooops, something wrong happened. R…" at bounding box center [204, 126] width 188 height 72
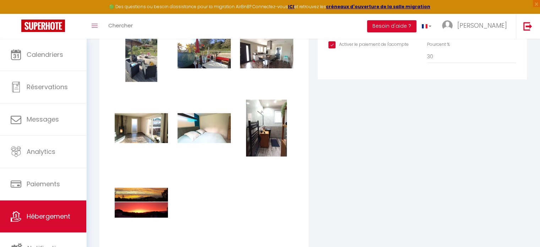
scroll to position [933, 0]
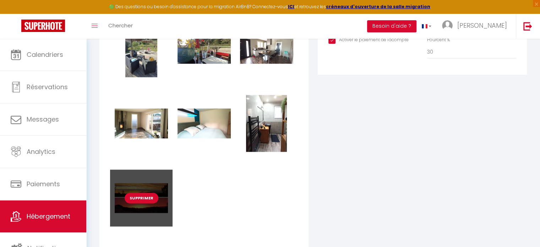
click at [147, 203] on button "Supprimer" at bounding box center [142, 197] width 34 height 11
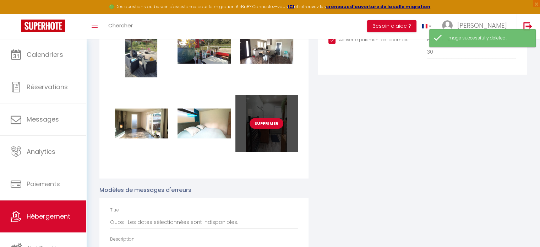
click at [275, 126] on button "Supprimer" at bounding box center [266, 123] width 34 height 11
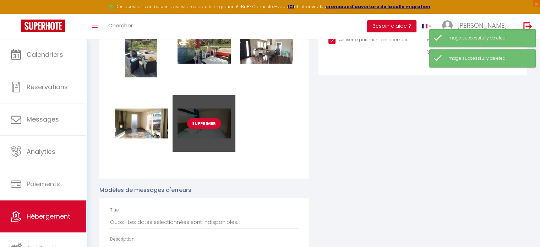
click at [209, 128] on button "Supprimer" at bounding box center [204, 123] width 34 height 11
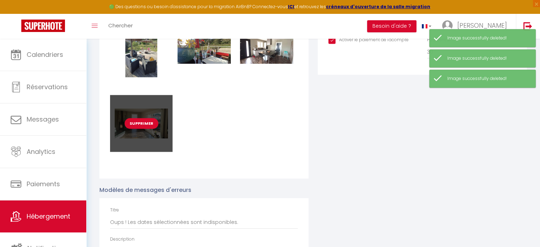
click at [143, 128] on button "Supprimer" at bounding box center [142, 123] width 34 height 11
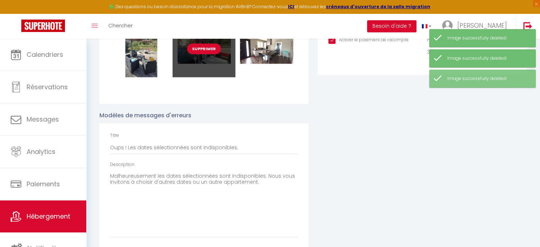
click at [204, 54] on button "Supprimer" at bounding box center [204, 48] width 34 height 11
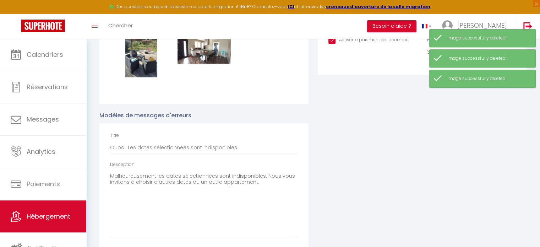
click at [204, 54] on button "Supprimer" at bounding box center [204, 48] width 34 height 11
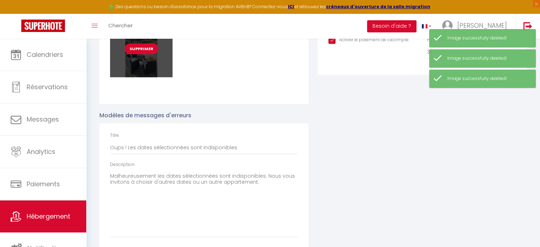
click at [144, 54] on button "Supprimer" at bounding box center [142, 48] width 34 height 11
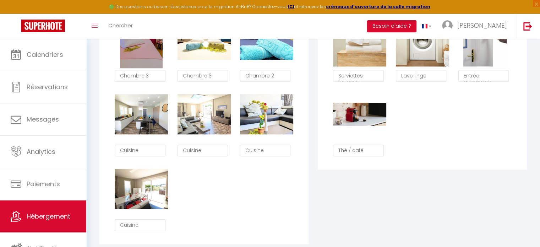
scroll to position [592, 0]
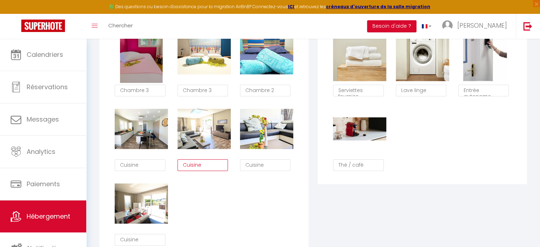
click at [206, 171] on textarea "Cuisine" at bounding box center [202, 165] width 51 height 12
click at [192, 167] on textarea "Cuisine" at bounding box center [202, 165] width 51 height 12
click at [254, 169] on textarea "Cuisine" at bounding box center [265, 165] width 51 height 12
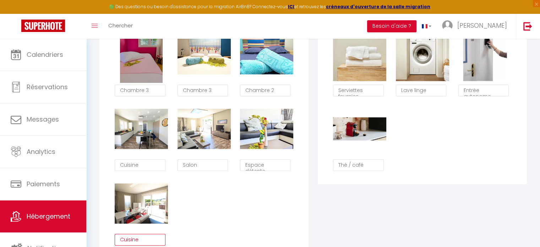
click at [130, 241] on textarea "Cuisine" at bounding box center [140, 239] width 51 height 12
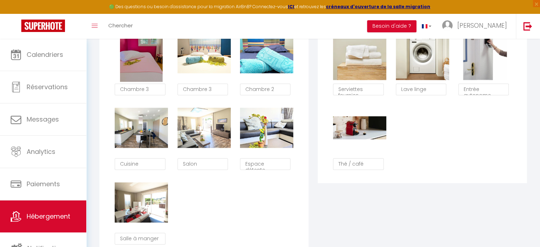
click at [193, 231] on div "Supprimer Entrée Supprimer Lever de soleil Supprimer Entrée principale Supprime…" at bounding box center [204, 62] width 188 height 372
click at [251, 231] on div "Supprimer Entrée Supprimer Lever de soleil Supprimer Entrée principale Supprime…" at bounding box center [204, 62] width 188 height 372
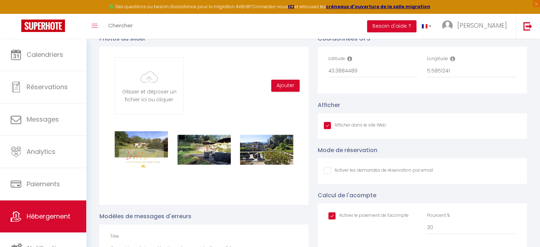
scroll to position [823, 0]
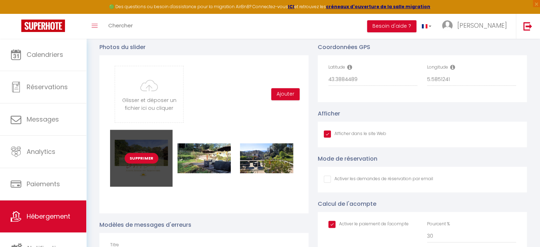
click at [140, 161] on button "Supprimer" at bounding box center [142, 158] width 34 height 11
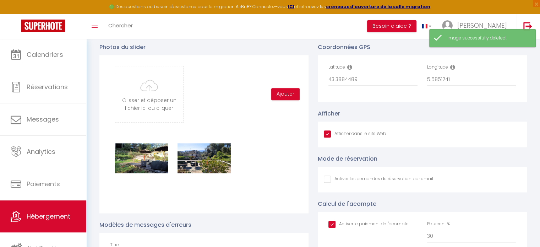
click at [140, 161] on button "Supprimer" at bounding box center [142, 158] width 34 height 11
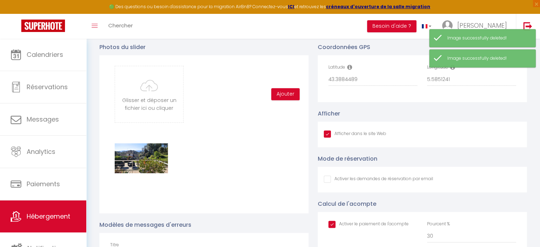
click at [140, 161] on button "Supprimer" at bounding box center [142, 158] width 34 height 11
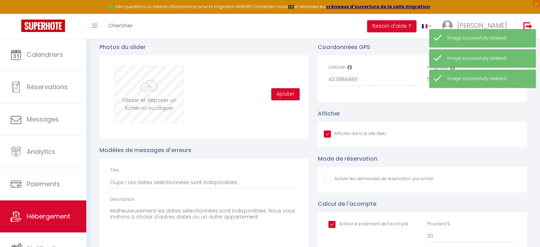
click at [136, 108] on input "file" at bounding box center [149, 94] width 68 height 56
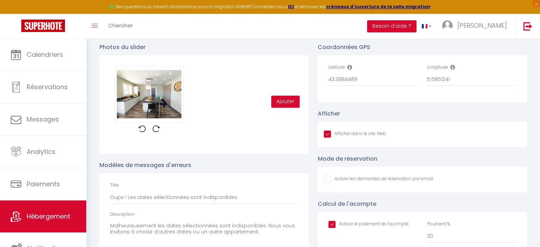
click at [284, 100] on div "Glisser et déposer un fichier ici ou cliquer Ooops, something wrong happened. R…" at bounding box center [204, 102] width 188 height 72
click at [285, 106] on button "Ajouter" at bounding box center [285, 101] width 28 height 12
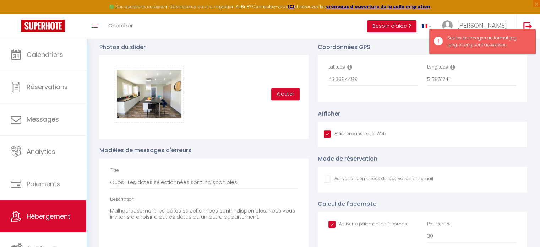
click at [255, 90] on div "Glisser et déposer un fichier ici ou cliquer Ooops, something wrong happened. R…" at bounding box center [204, 94] width 188 height 57
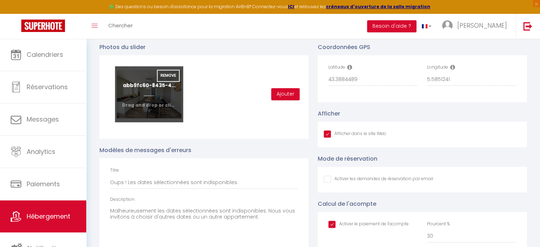
click at [153, 99] on input "file" at bounding box center [149, 94] width 68 height 56
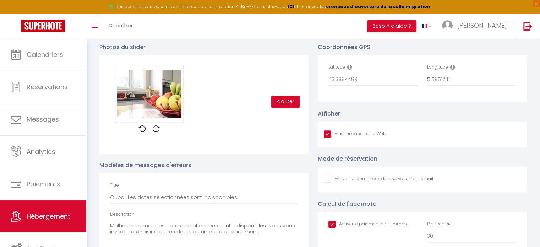
click at [205, 93] on div "Glisser et déposer un fichier ici ou cliquer Ooops, something wrong happened. R…" at bounding box center [204, 102] width 188 height 72
click at [156, 132] on img at bounding box center [156, 128] width 7 height 7
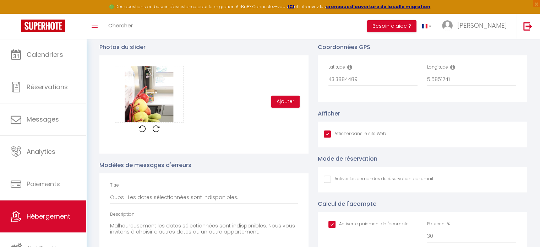
click at [156, 132] on img at bounding box center [156, 128] width 7 height 7
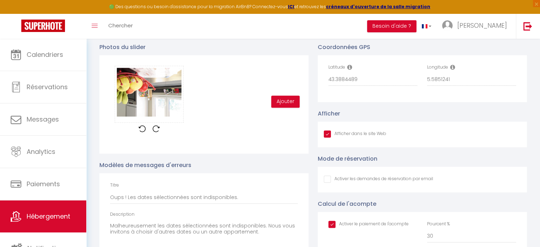
click at [156, 132] on img at bounding box center [156, 128] width 7 height 7
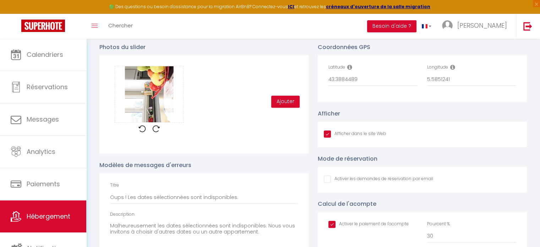
click at [156, 132] on img at bounding box center [156, 128] width 7 height 7
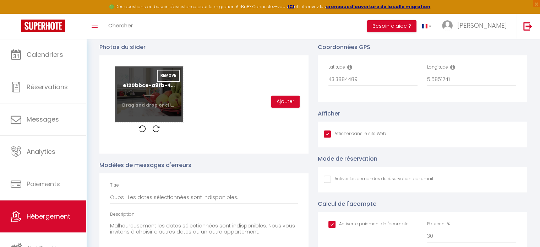
click at [154, 92] on input "file" at bounding box center [149, 94] width 68 height 56
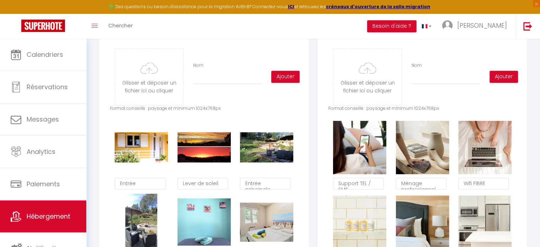
scroll to position [340, 0]
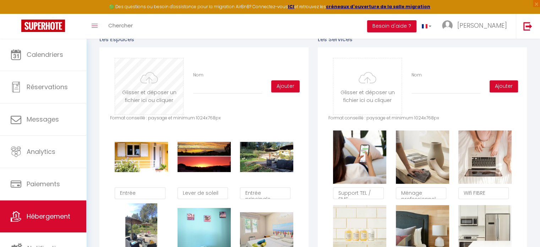
click at [144, 99] on input "file" at bounding box center [149, 86] width 68 height 56
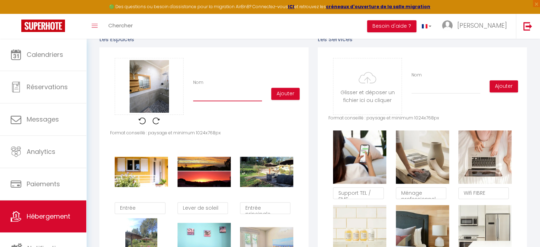
click at [217, 101] on input "Nom" at bounding box center [227, 94] width 69 height 13
click at [278, 97] on button "Ajouter" at bounding box center [285, 94] width 28 height 12
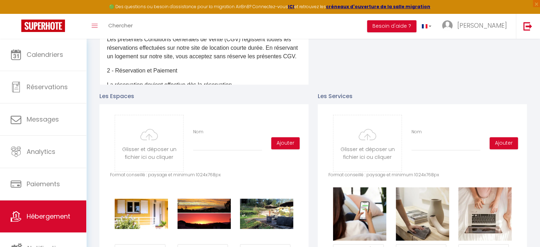
scroll to position [279, 0]
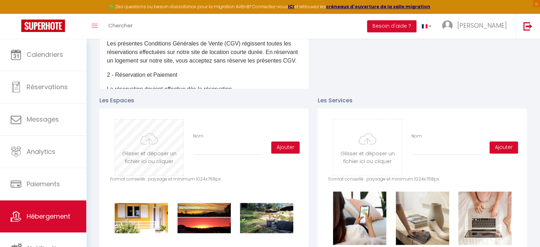
click at [148, 151] on input "file" at bounding box center [149, 147] width 68 height 56
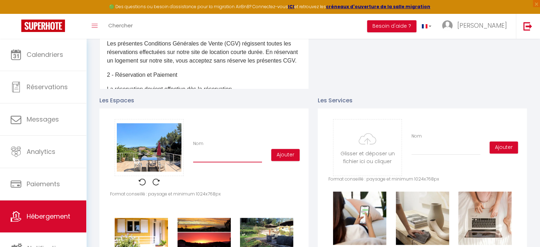
click at [221, 159] on input "Nom" at bounding box center [227, 155] width 69 height 13
click at [294, 161] on button "Ajouter" at bounding box center [285, 155] width 28 height 12
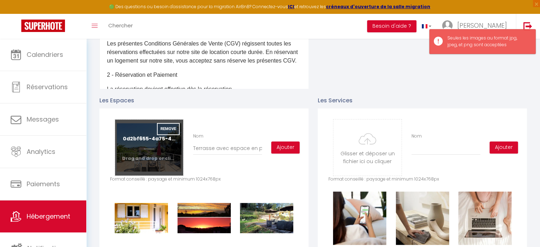
click at [168, 154] on input "file" at bounding box center [149, 147] width 68 height 56
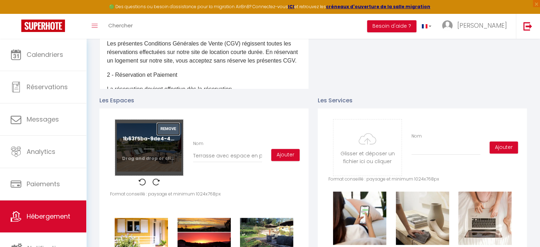
click at [170, 134] on button "Remove" at bounding box center [168, 129] width 23 height 12
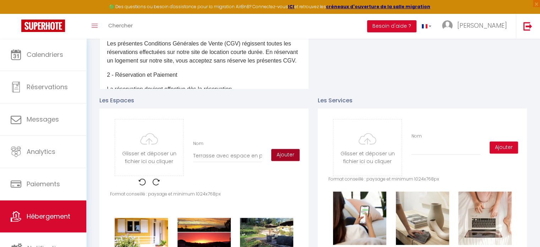
click at [294, 161] on button "Ajouter" at bounding box center [285, 155] width 28 height 12
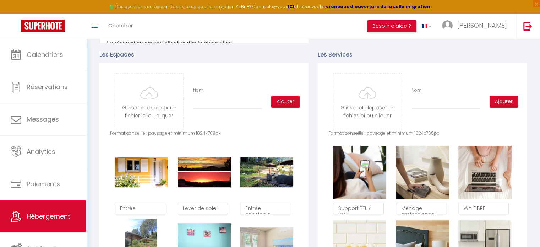
scroll to position [316, 0]
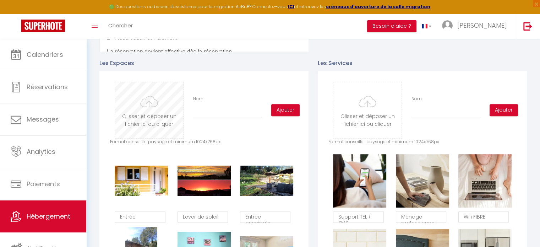
click at [159, 117] on input "file" at bounding box center [149, 110] width 68 height 56
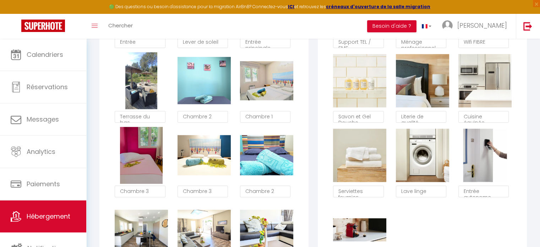
scroll to position [531, 0]
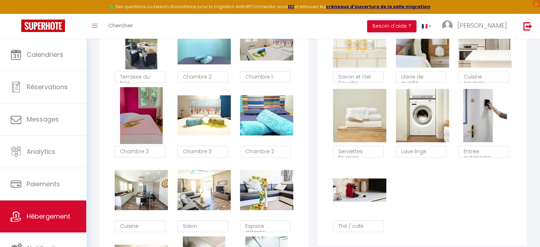
drag, startPoint x: 537, startPoint y: 133, endPoint x: 539, endPoint y: 138, distance: 5.3
click at [539, 138] on div "Retourner vers [GEOGRAPHIC_DATA] Actions Enregistrer Info Contrat Facture Servi…" at bounding box center [312, 93] width 453 height 1170
drag, startPoint x: 539, startPoint y: 138, endPoint x: 541, endPoint y: 143, distance: 5.2
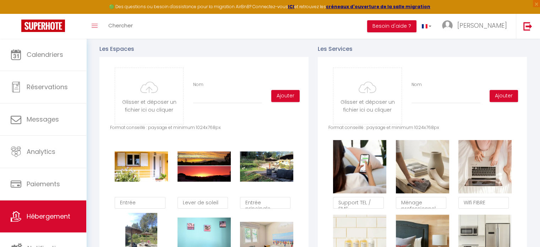
scroll to position [284, 0]
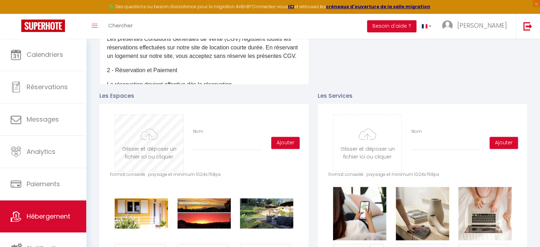
click at [159, 150] on input "file" at bounding box center [149, 143] width 68 height 56
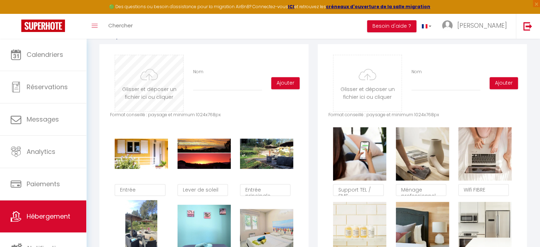
scroll to position [0, 211]
click at [157, 90] on input "file" at bounding box center [149, 83] width 68 height 56
type input "C:\fakepath\PXL_20250716_082103622.MP.jpg"
checkbox input "true"
checkbox input "false"
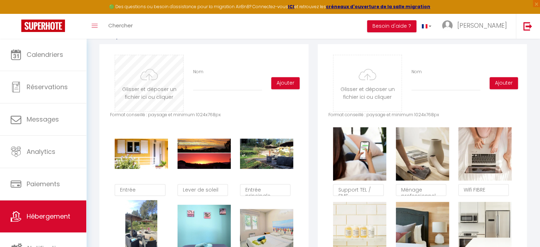
checkbox input "true"
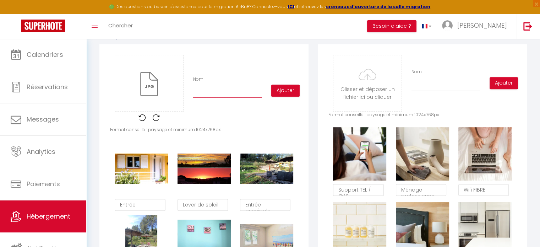
click at [208, 94] on input "Nom" at bounding box center [227, 91] width 69 height 13
type input "D"
checkbox input "true"
checkbox input "false"
checkbox input "true"
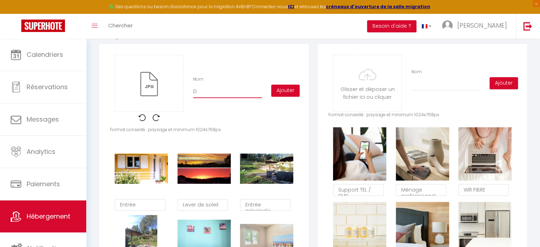
type input "Do"
checkbox input "true"
checkbox input "false"
checkbox input "true"
type input "Dou"
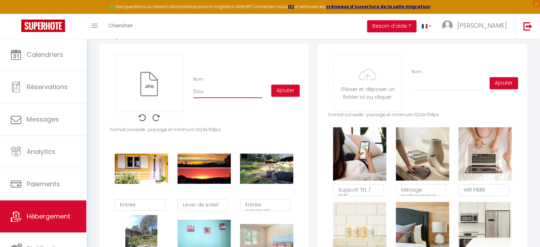
checkbox input "true"
checkbox input "false"
checkbox input "true"
type input "Douc"
checkbox input "true"
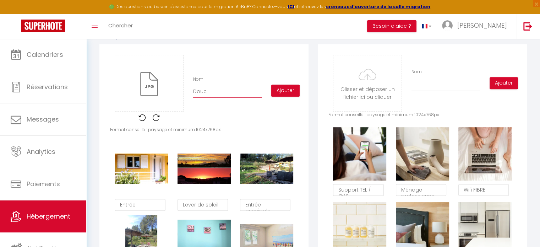
checkbox input "false"
checkbox input "true"
type input "Douch"
checkbox input "true"
checkbox input "false"
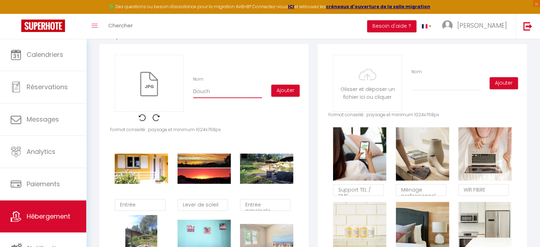
checkbox input "true"
type input "Douche"
checkbox input "true"
checkbox input "false"
checkbox input "true"
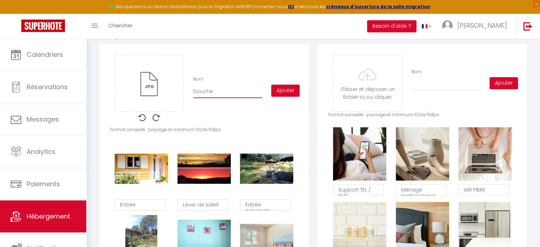
type input "Douche"
checkbox input "true"
checkbox input "false"
checkbox input "true"
type input "Douche e"
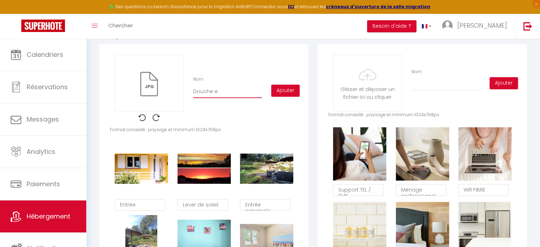
checkbox input "true"
checkbox input "false"
checkbox input "true"
type input "Douche ex"
checkbox input "true"
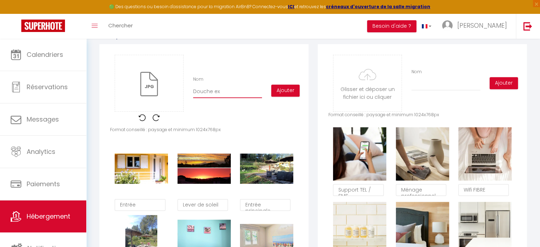
checkbox input "false"
checkbox input "true"
type input "Douche ext"
checkbox input "true"
checkbox input "false"
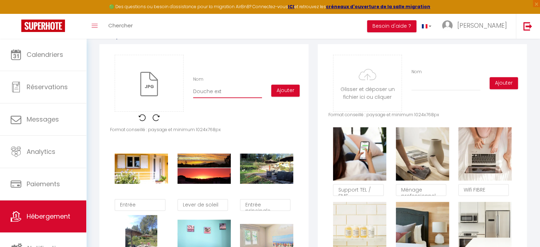
checkbox input "true"
type input "Douche exté"
checkbox input "true"
checkbox input "false"
checkbox input "true"
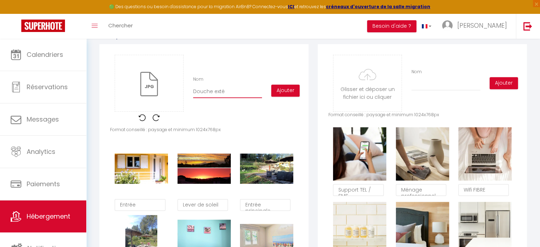
type input "Douche extét"
checkbox input "true"
checkbox input "false"
checkbox input "true"
type input "Douche extéte"
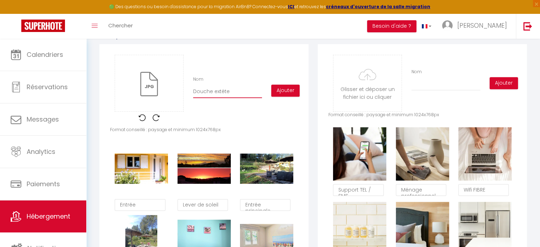
checkbox input "true"
checkbox input "false"
checkbox input "true"
type input "Douche extétei"
checkbox input "true"
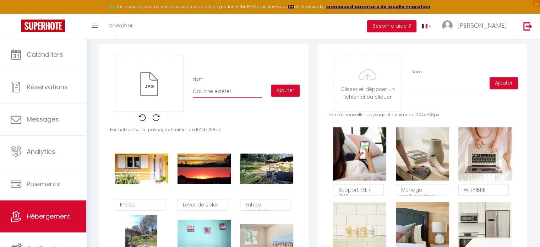
checkbox input "false"
checkbox input "true"
type input "Douche extéteiu"
checkbox input "true"
checkbox input "false"
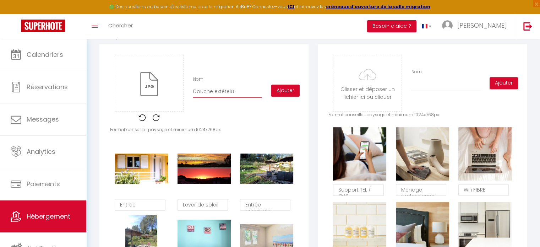
checkbox input "true"
type input "Douche extéteiur"
checkbox input "true"
checkbox input "false"
checkbox input "true"
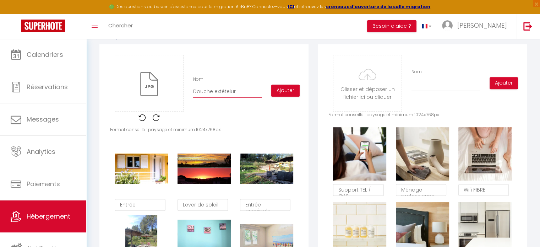
type input "Douche extéteiu"
checkbox input "true"
checkbox input "false"
checkbox input "true"
type input "Douche extétei"
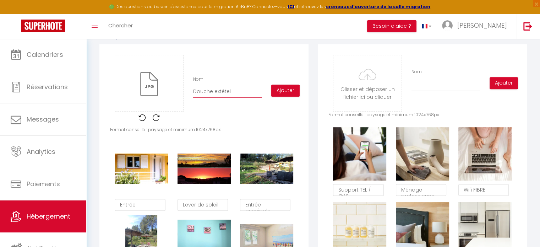
checkbox input "true"
checkbox input "false"
checkbox input "true"
type input "Douche extéte"
checkbox input "true"
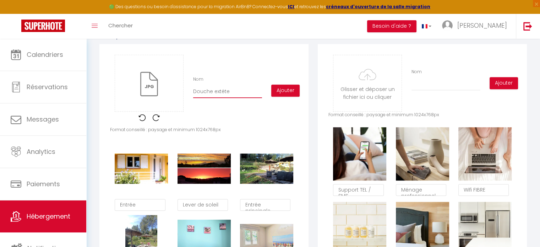
checkbox input "false"
checkbox input "true"
type input "Douche extét"
checkbox input "true"
checkbox input "false"
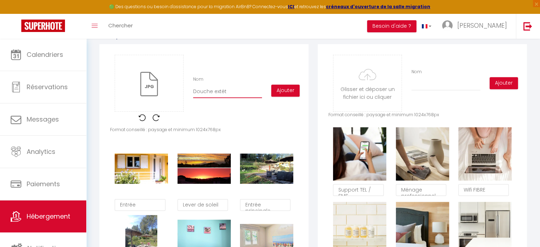
checkbox input "true"
type input "Douche exté"
checkbox input "true"
checkbox input "false"
checkbox input "true"
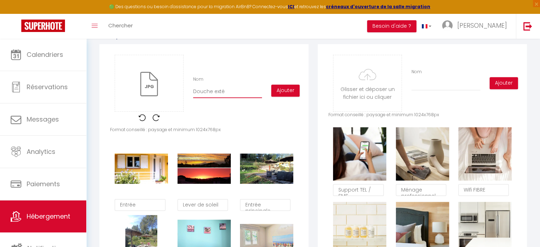
type input "Douche extér"
checkbox input "true"
checkbox input "false"
checkbox input "true"
type input "Douche extéri"
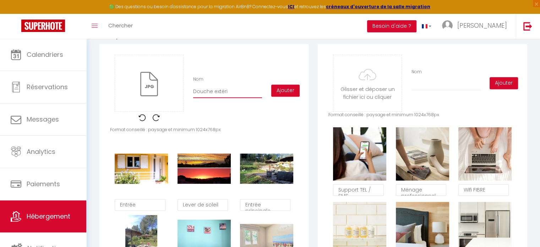
checkbox input "true"
checkbox input "false"
checkbox input "true"
type input "Douche extérie"
checkbox input "true"
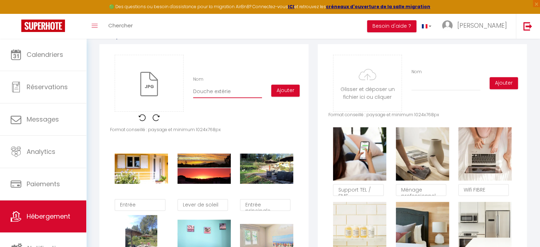
checkbox input "false"
checkbox input "true"
type input "Douche extérieu"
checkbox input "true"
checkbox input "false"
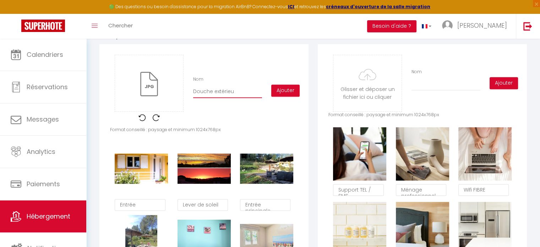
checkbox input "true"
type input "Douche extérieur"
checkbox input "true"
checkbox input "false"
checkbox input "true"
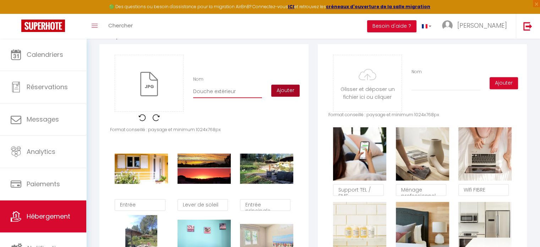
type input "Douche extérieur"
click at [286, 94] on button "Ajouter" at bounding box center [285, 90] width 28 height 12
checkbox input "true"
checkbox input "false"
checkbox input "true"
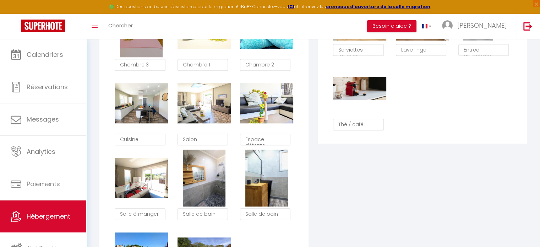
scroll to position [629, 0]
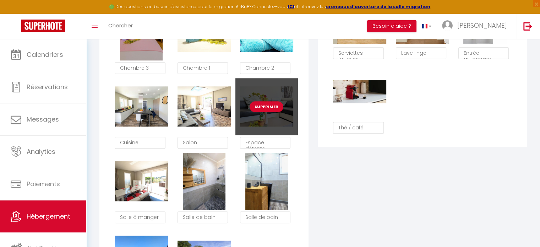
click at [272, 112] on button "Supprimer" at bounding box center [266, 106] width 34 height 11
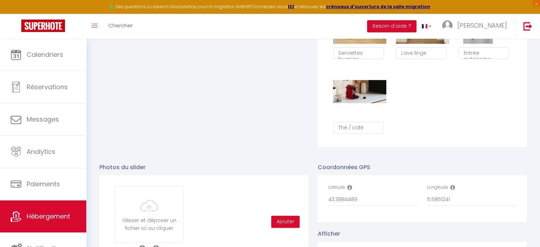
checkbox input "true"
checkbox input "false"
checkbox input "true"
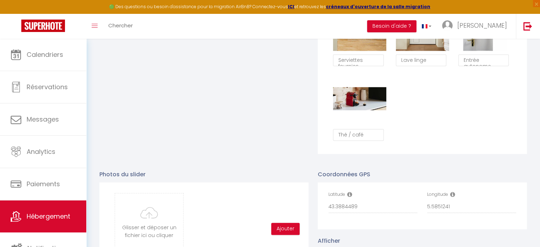
checkbox input "true"
checkbox input "false"
checkbox input "true"
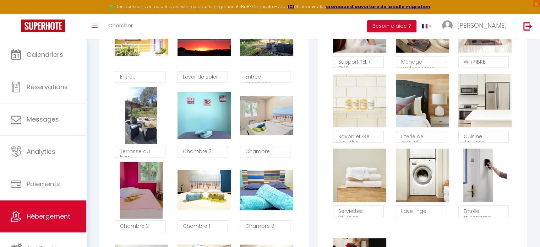
scroll to position [468, 0]
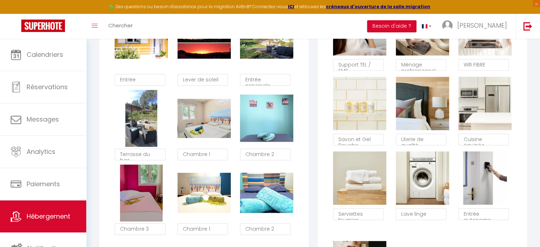
checkbox input "true"
checkbox input "false"
checkbox input "true"
type textarea "Chambre 1"
type textarea "Chambre 2"
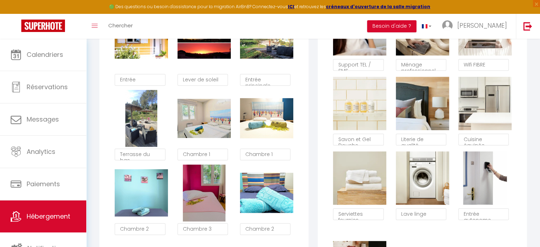
checkbox input "true"
checkbox input "false"
checkbox input "true"
type textarea "Chambre 2"
type textarea "Chambre 1"
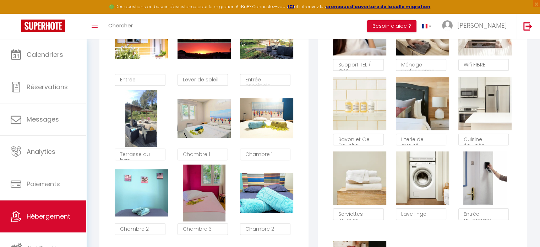
type textarea "Chambre 3"
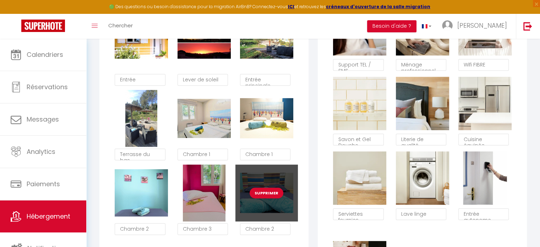
checkbox input "true"
checkbox input "false"
checkbox input "true"
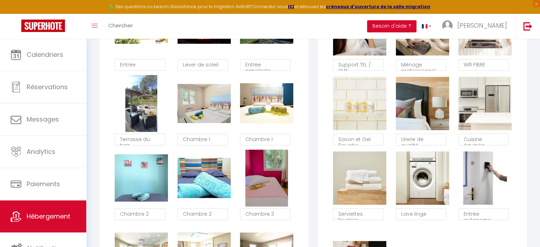
checkbox input "true"
checkbox input "false"
checkbox input "true"
type textarea "Chambre 2"
type textarea "Chambre 3"
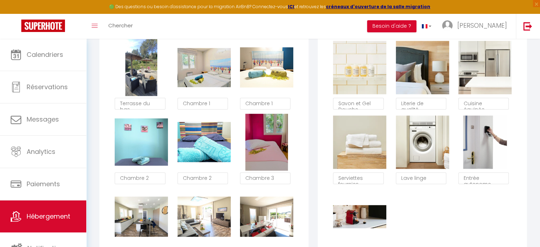
scroll to position [502, 0]
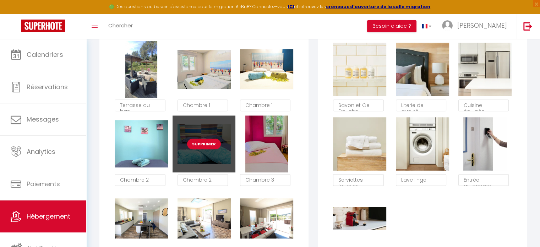
click at [212, 149] on button "Supprimer" at bounding box center [204, 143] width 34 height 11
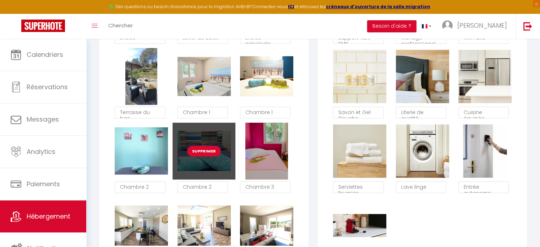
checkbox input "true"
checkbox input "false"
checkbox input "true"
checkbox input "false"
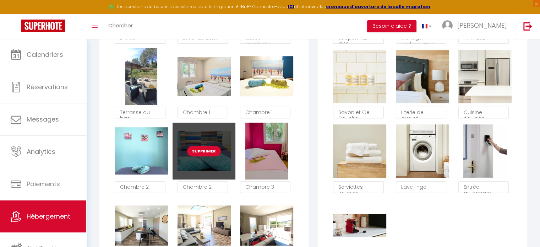
checkbox input "true"
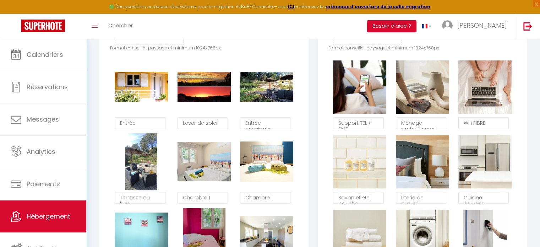
scroll to position [414, 0]
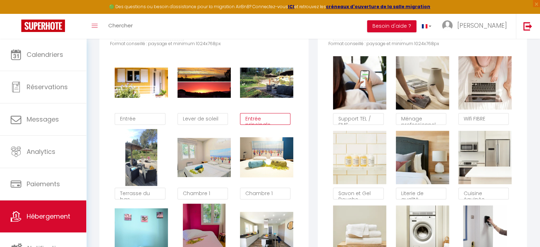
click at [262, 121] on textarea "Entrée principale" at bounding box center [265, 119] width 51 height 12
click at [155, 197] on textarea "Terrasse du bas" at bounding box center [140, 193] width 51 height 12
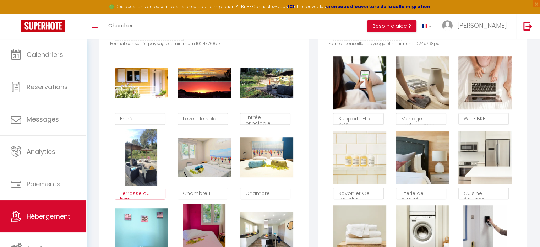
click at [155, 197] on textarea "Terrasse du bas" at bounding box center [140, 193] width 51 height 12
drag, startPoint x: 143, startPoint y: 198, endPoint x: 165, endPoint y: 197, distance: 21.3
click at [165, 197] on textarea "Terrasse du bas" at bounding box center [140, 193] width 51 height 12
type textarea "Terrasse avec salon de jardin"
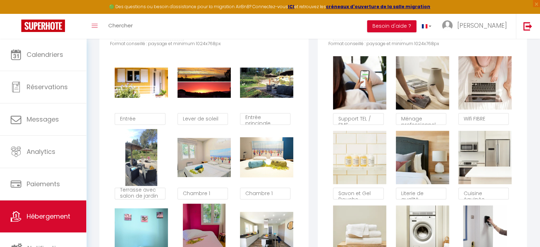
click at [316, 190] on div "Les Services Glisser et déposer un fichier ici ou cliquer Ooops, something wron…" at bounding box center [422, 232] width 218 height 557
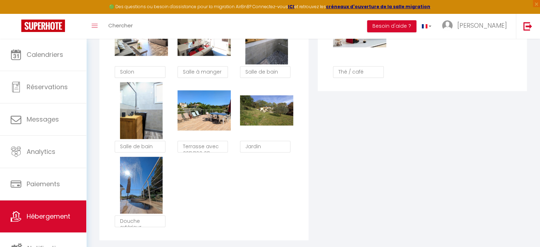
scroll to position [688, 0]
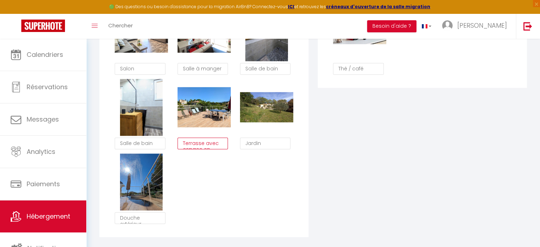
click at [220, 146] on textarea "Terrasse avec espace en plein air" at bounding box center [202, 143] width 51 height 12
click at [201, 144] on textarea "Terrasse avec espace en plein air" at bounding box center [202, 143] width 51 height 12
type textarea "Terrasse avec espace repas"
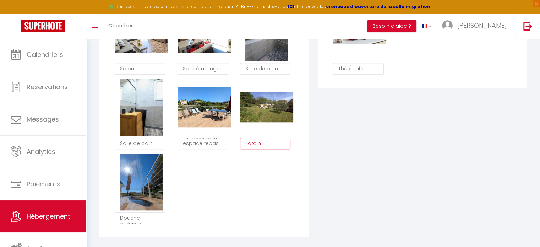
click at [244, 148] on textarea "Jardin" at bounding box center [265, 143] width 51 height 12
click at [284, 148] on textarea "Grand jardin" at bounding box center [265, 143] width 51 height 12
type textarea "Grand jardin de 1400m²"
click at [293, 167] on div "Supprimer Entrée Supprimer Lever de soleil Supprimer Entrée principale Supprime…" at bounding box center [204, 4] width 188 height 447
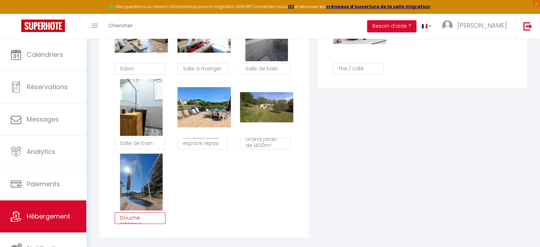
click at [145, 224] on textarea "Douche extérieur" at bounding box center [140, 218] width 51 height 12
click at [146, 224] on textarea "Douche extérieur" at bounding box center [140, 218] width 51 height 12
drag, startPoint x: 122, startPoint y: 223, endPoint x: 144, endPoint y: 227, distance: 23.1
click at [144, 224] on textarea "Douche extérieur" at bounding box center [140, 218] width 51 height 12
type textarea "D"
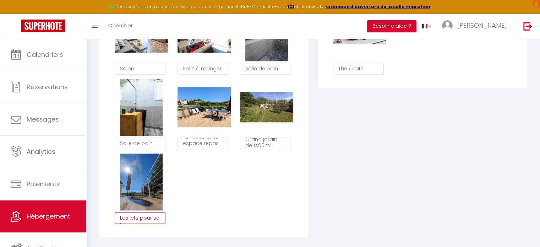
scroll to position [4, 0]
type textarea "Les jets pour se rafraichir"
click at [180, 228] on div "Supprimer Entrée Supprimer Lever de soleil Supprimer Entrée principale Supprime…" at bounding box center [204, 4] width 188 height 447
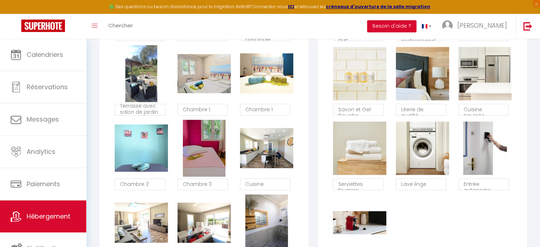
scroll to position [495, 0]
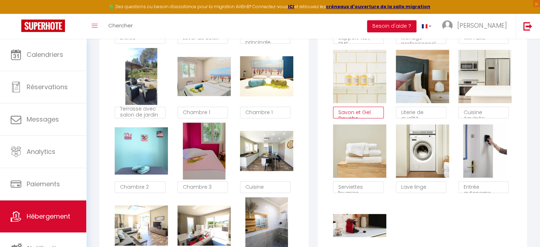
click at [359, 118] on textarea "Savon et Gel Douche" at bounding box center [358, 112] width 51 height 12
click at [363, 118] on textarea "Savon et Gel Douche" at bounding box center [358, 112] width 51 height 12
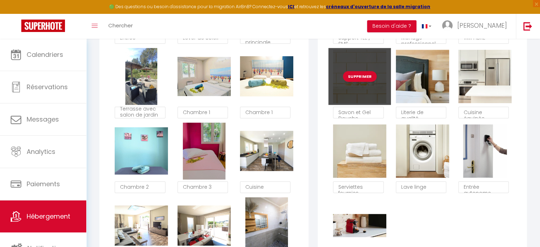
click at [361, 82] on button "Supprimer" at bounding box center [360, 76] width 34 height 11
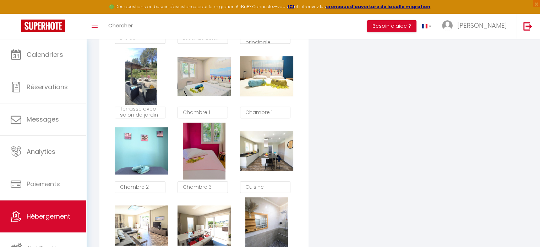
checkbox input "true"
checkbox input "false"
checkbox input "true"
checkbox input "false"
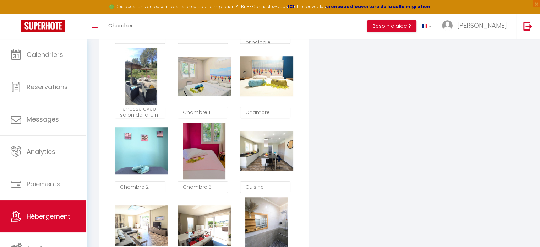
checkbox input "true"
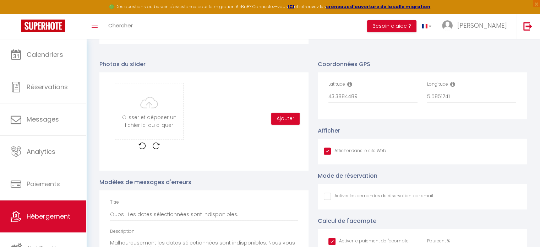
scroll to position [906, 0]
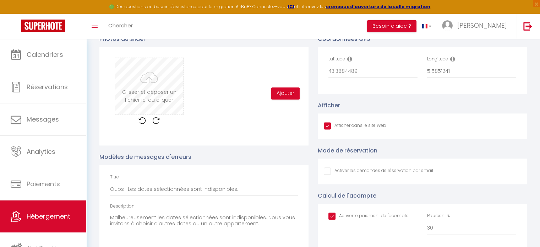
click at [161, 88] on input "file" at bounding box center [149, 86] width 68 height 56
type input "C:\fakepath\IMG_20250411_102017.jpg"
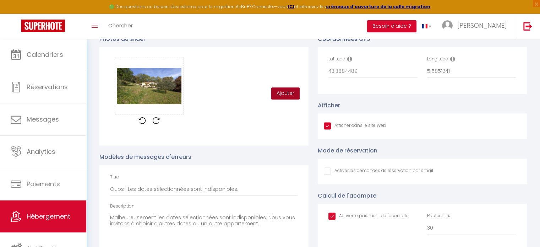
click at [284, 99] on button "Ajouter" at bounding box center [285, 93] width 28 height 12
checkbox input "true"
checkbox input "false"
checkbox input "true"
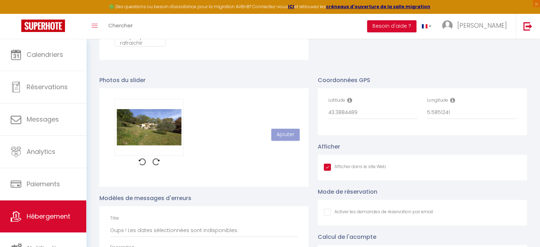
scroll to position [843, 0]
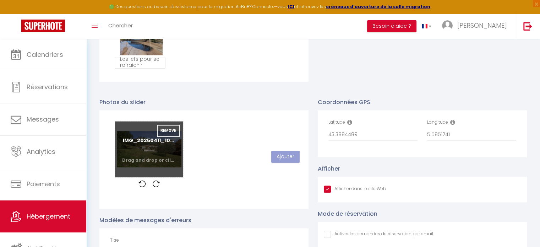
click at [144, 157] on input "file" at bounding box center [149, 149] width 68 height 56
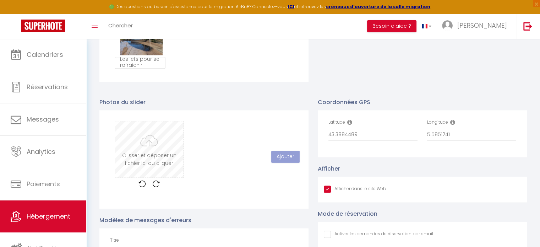
click at [159, 142] on input "file" at bounding box center [149, 149] width 68 height 56
checkbox input "true"
checkbox input "false"
checkbox input "true"
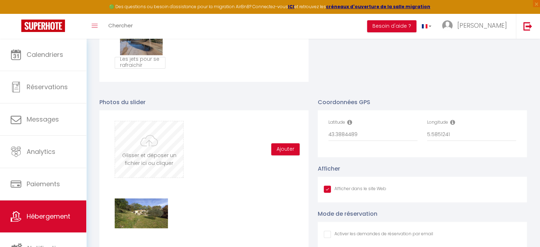
type input "C:\fakepath\IMG_20250411_102017.jpg"
checkbox input "true"
checkbox input "false"
checkbox input "true"
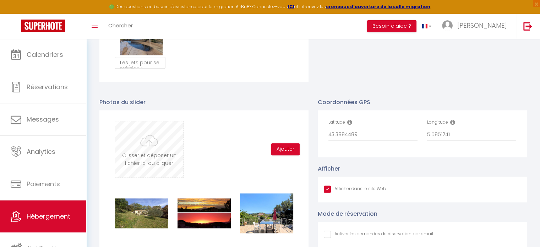
scroll to position [4, 0]
click at [141, 154] on input "file" at bounding box center [149, 149] width 68 height 56
type input "C:\fakepath\bcd25510-5d6f-4af9-adbe-10c990449e67.jpg"
checkbox input "true"
checkbox input "false"
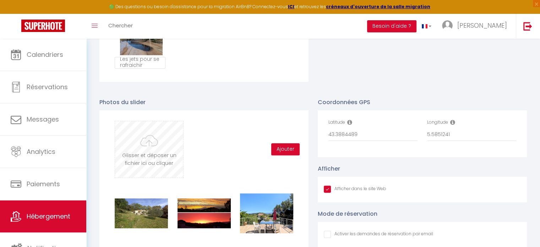
checkbox input "true"
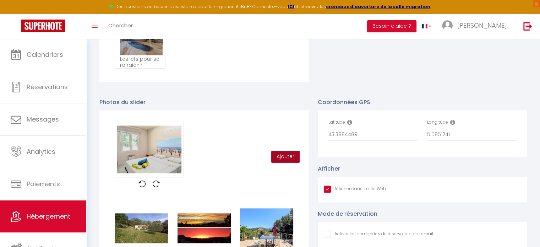
click at [289, 157] on button "Ajouter" at bounding box center [285, 156] width 28 height 12
checkbox input "true"
checkbox input "false"
checkbox input "true"
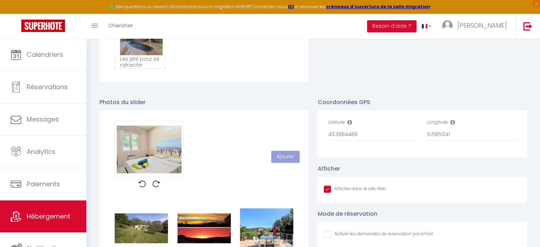
checkbox input "false"
checkbox input "true"
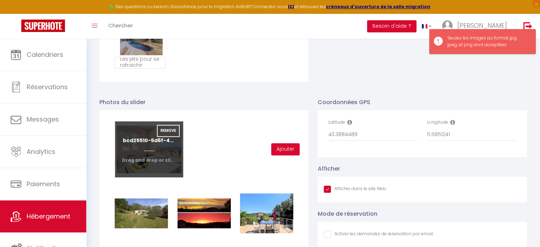
click at [152, 150] on input "file" at bounding box center [149, 149] width 68 height 56
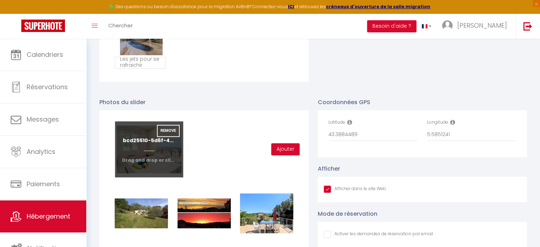
type input "C:\fakepath\b515c098-3088-4924-b7a1-d6320cc0aa86.jpg"
checkbox input "true"
checkbox input "false"
checkbox input "true"
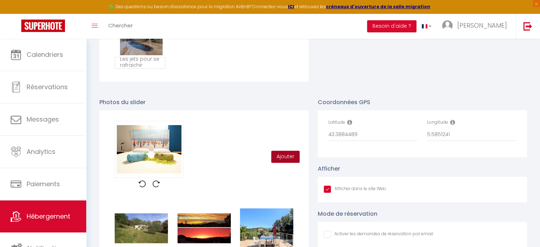
click at [285, 162] on button "Ajouter" at bounding box center [285, 156] width 28 height 12
checkbox input "true"
checkbox input "false"
checkbox input "true"
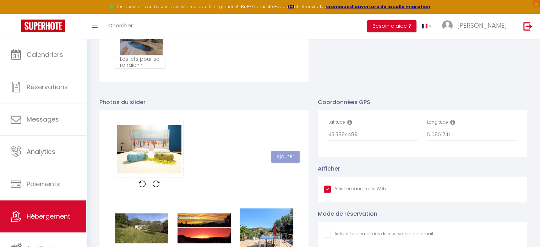
checkbox input "false"
checkbox input "true"
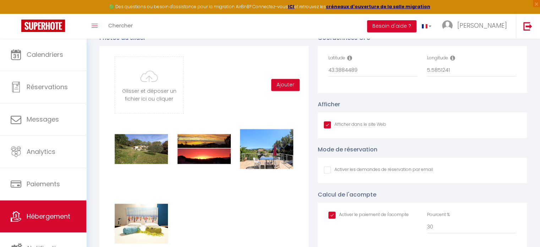
scroll to position [889, 0]
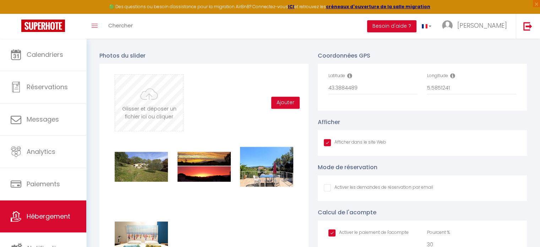
click at [181, 112] on input "file" at bounding box center [149, 102] width 68 height 56
type input "C:\fakepath\cea70c60-125d-495c-bbab-c8cc10b5577f.jpg"
checkbox input "true"
checkbox input "false"
checkbox input "true"
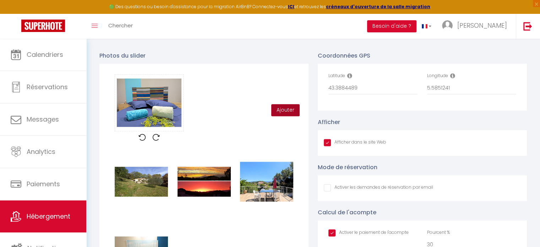
click at [285, 112] on button "Ajouter" at bounding box center [285, 110] width 28 height 12
checkbox input "true"
checkbox input "false"
checkbox input "true"
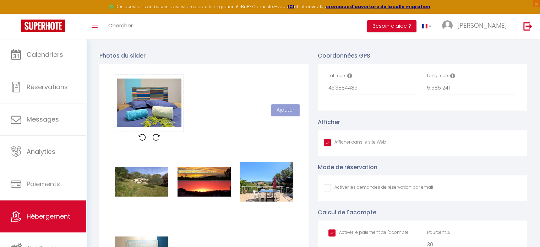
checkbox input "false"
checkbox input "true"
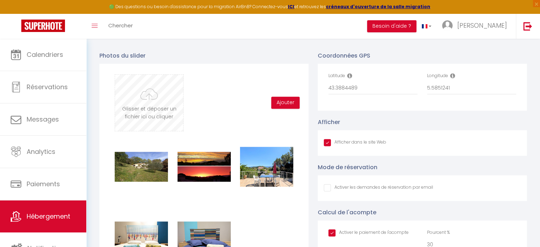
click at [157, 110] on input "file" at bounding box center [149, 102] width 68 height 56
type input "C:\fakepath\757da8fa-b771-4571-a833-b7f094bc4bb6.jpg"
checkbox input "true"
checkbox input "false"
checkbox input "true"
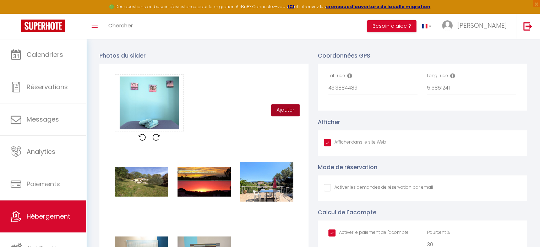
click at [289, 116] on button "Ajouter" at bounding box center [285, 110] width 28 height 12
checkbox input "true"
checkbox input "false"
checkbox input "true"
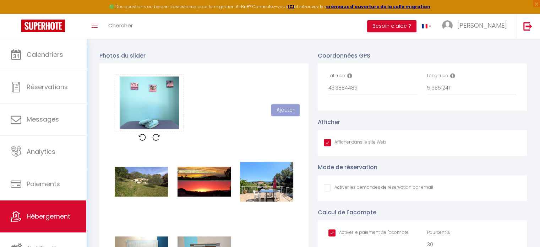
checkbox input "false"
checkbox input "true"
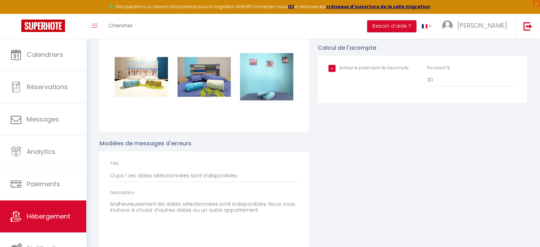
scroll to position [1067, 0]
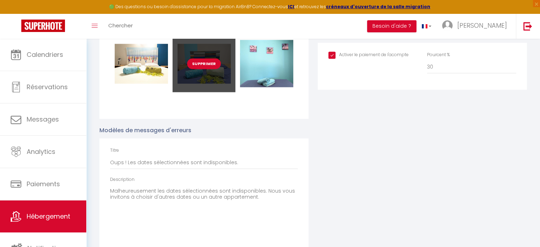
click at [204, 67] on button "Supprimer" at bounding box center [204, 63] width 34 height 11
checkbox input "true"
checkbox input "false"
checkbox input "true"
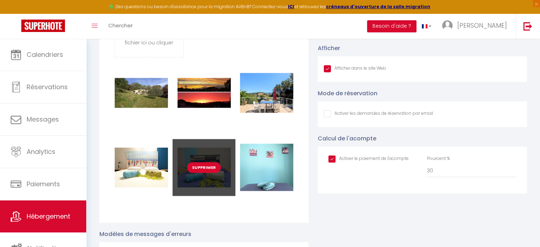
checkbox input "true"
checkbox input "false"
checkbox input "true"
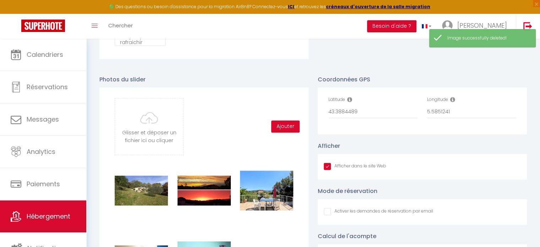
scroll to position [861, 0]
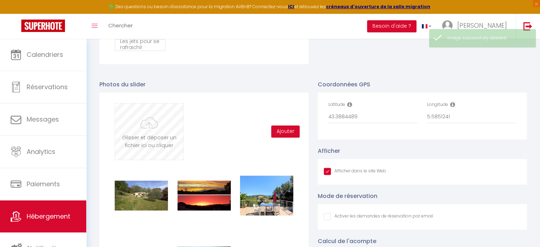
click at [168, 126] on input "file" at bounding box center [149, 131] width 68 height 56
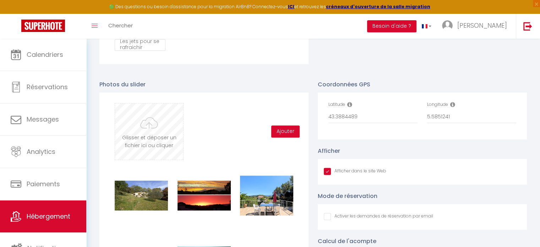
type input "C:\fakepath\e8a7d461-0ec4-4a8e-a3fe-0b2dbf22fbf8.jpg"
checkbox input "true"
checkbox input "false"
checkbox input "true"
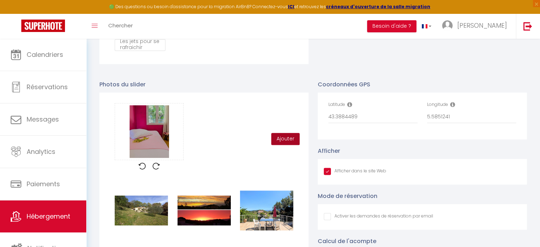
click at [290, 144] on button "Ajouter" at bounding box center [285, 139] width 28 height 12
checkbox input "true"
checkbox input "false"
checkbox input "true"
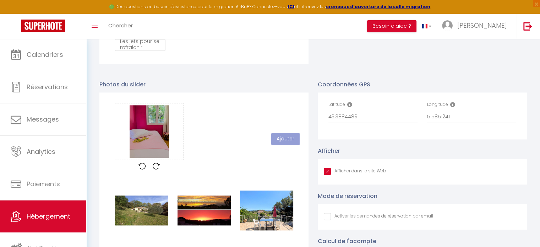
checkbox input "false"
checkbox input "true"
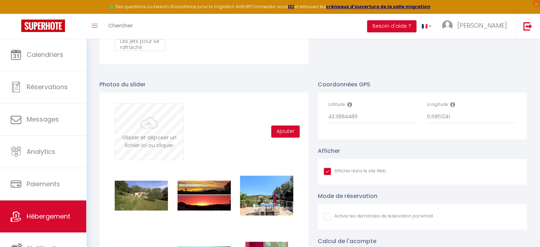
click at [145, 137] on input "file" at bounding box center [149, 131] width 68 height 56
type input "C:\fakepath\abb9fc60-8435-4978-8267-b382dd3eb428.jpg"
checkbox input "true"
checkbox input "false"
checkbox input "true"
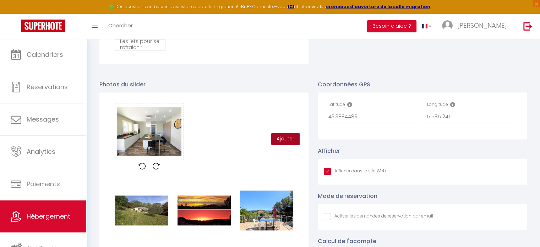
click at [278, 145] on button "Ajouter" at bounding box center [285, 139] width 28 height 12
checkbox input "true"
checkbox input "false"
checkbox input "true"
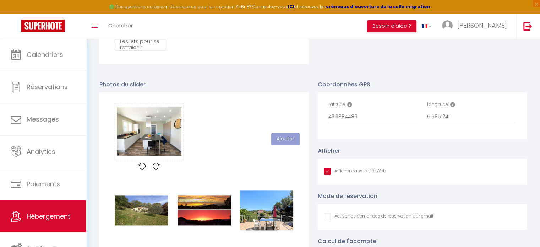
checkbox input "false"
checkbox input "true"
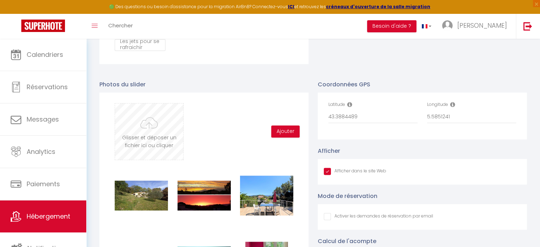
click at [156, 123] on input "file" at bounding box center [149, 131] width 68 height 56
type input "C:\fakepath\b5db0f10-87c9-4f52-833d-decd3c4e9609.jpg"
checkbox input "true"
checkbox input "false"
checkbox input "true"
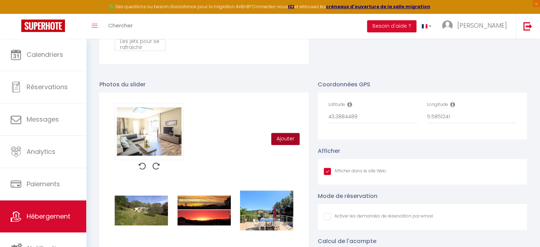
click at [290, 142] on button "Ajouter" at bounding box center [285, 139] width 28 height 12
checkbox input "true"
checkbox input "false"
checkbox input "true"
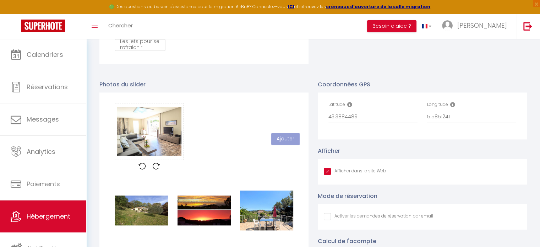
checkbox input "false"
checkbox input "true"
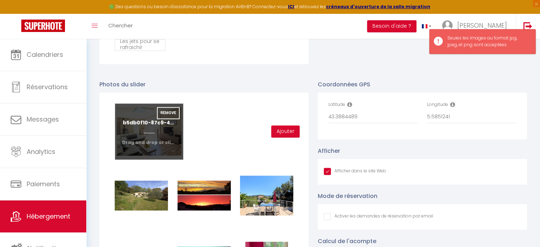
click at [152, 127] on input "file" at bounding box center [149, 131] width 68 height 56
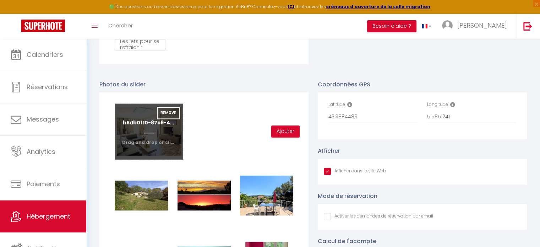
type input "C:\fakepath\e681108f-65c6-476a-b9e8-aec2ccfe3bc0.jpg"
checkbox input "true"
checkbox input "false"
checkbox input "true"
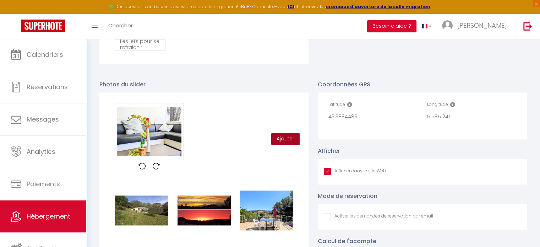
click at [285, 142] on button "Ajouter" at bounding box center [285, 139] width 28 height 12
checkbox input "true"
checkbox input "false"
checkbox input "true"
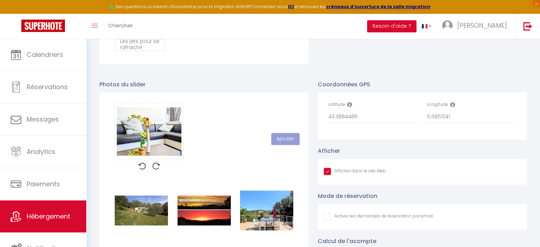
checkbox input "false"
checkbox input "true"
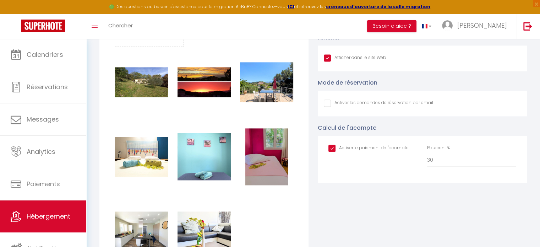
scroll to position [949, 0]
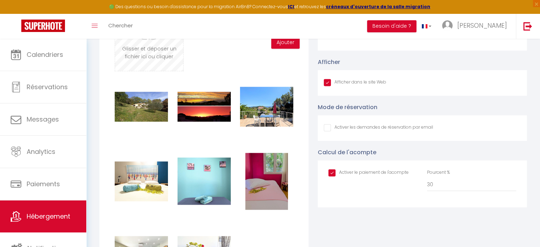
click at [156, 50] on input "file" at bounding box center [149, 43] width 68 height 56
type input "C:\fakepath\e120bbce-a9fb-4105-b10a-2ac1f4e52ca2.jpg"
checkbox input "true"
checkbox input "false"
checkbox input "true"
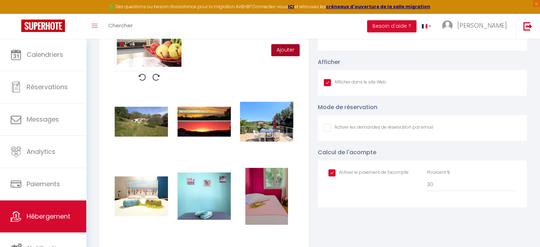
click at [287, 56] on button "Ajouter" at bounding box center [285, 50] width 28 height 12
checkbox input "true"
checkbox input "false"
checkbox input "true"
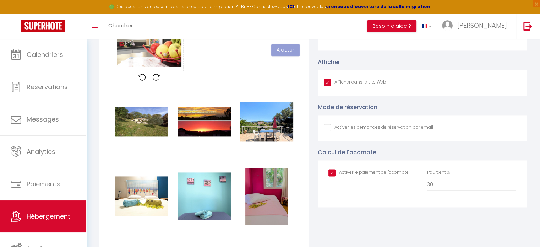
checkbox input "false"
checkbox input "true"
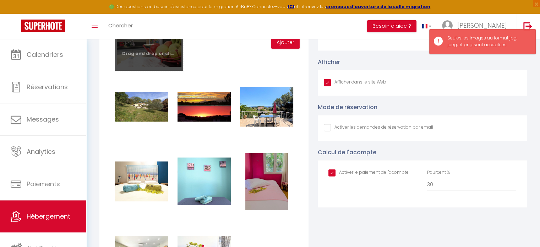
click at [170, 49] on input "file" at bounding box center [149, 43] width 68 height 56
type input "C:\fakepath\f5ffef7d-9a31-46fe-9030-99e9065d890f.jpg"
checkbox input "true"
checkbox input "false"
checkbox input "true"
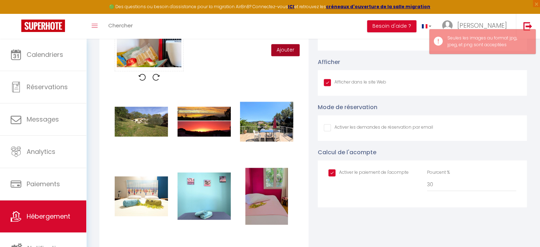
click at [285, 54] on button "Ajouter" at bounding box center [285, 50] width 28 height 12
checkbox input "true"
checkbox input "false"
checkbox input "true"
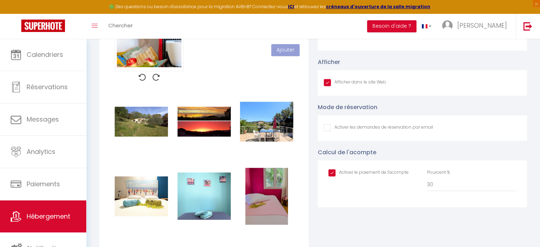
checkbox input "true"
checkbox input "false"
checkbox input "true"
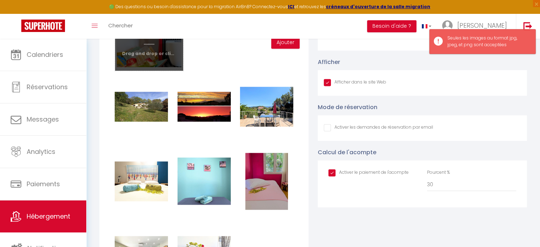
click at [144, 50] on input "file" at bounding box center [149, 43] width 68 height 56
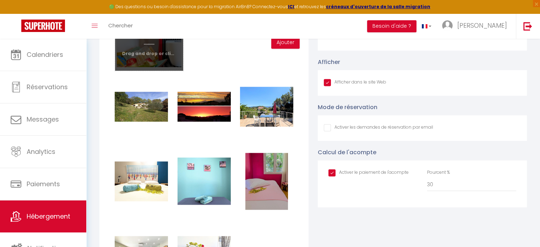
type input "C:\fakepath\0919da58-b814-462c-a124-ce980958f901.jpg"
checkbox input "true"
checkbox input "false"
checkbox input "true"
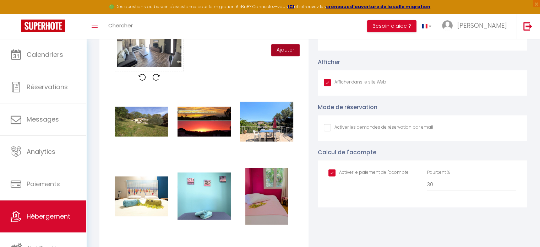
click at [287, 55] on button "Ajouter" at bounding box center [285, 50] width 28 height 12
checkbox input "true"
checkbox input "false"
checkbox input "true"
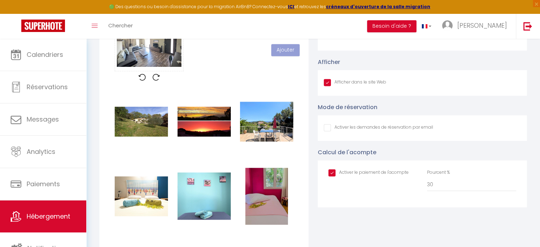
checkbox input "false"
checkbox input "true"
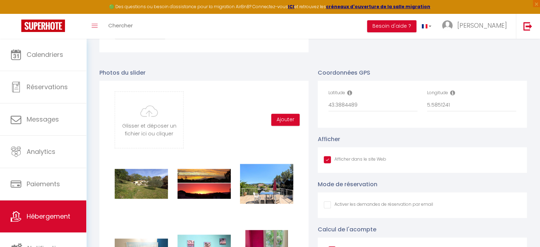
scroll to position [860, 0]
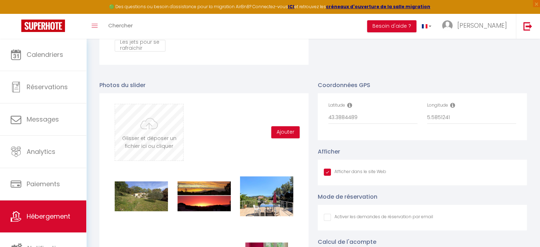
click at [172, 136] on input "file" at bounding box center [149, 132] width 68 height 56
type input "C:\fakepath\db7adb0c-3880-438f-bcfc-c0a9e5bdd60e.jpg"
checkbox input "true"
checkbox input "false"
checkbox input "true"
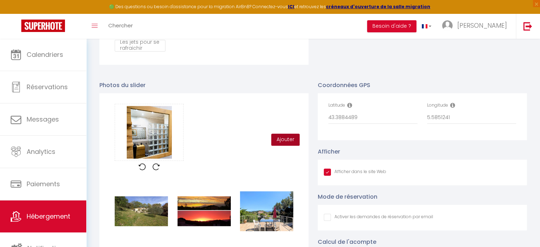
click at [289, 143] on button "Ajouter" at bounding box center [285, 139] width 28 height 12
checkbox input "true"
checkbox input "false"
checkbox input "true"
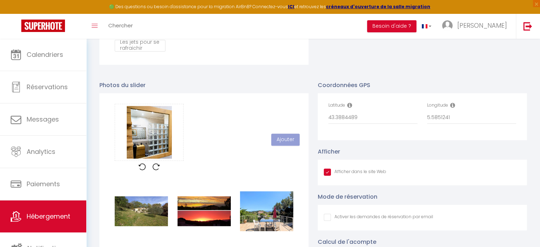
checkbox input "false"
checkbox input "true"
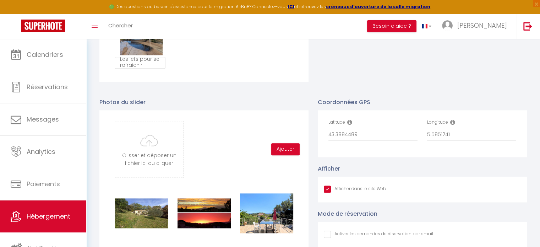
scroll to position [781, 0]
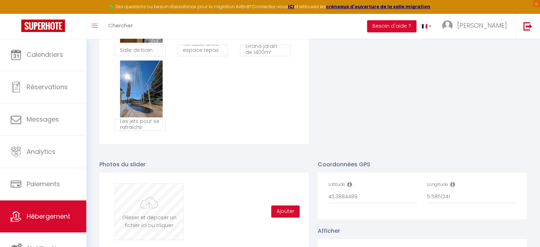
click at [152, 232] on input "file" at bounding box center [149, 211] width 68 height 56
type input "C:\fakepath\IMG_20250411_095534.jpg"
checkbox input "true"
checkbox input "false"
checkbox input "true"
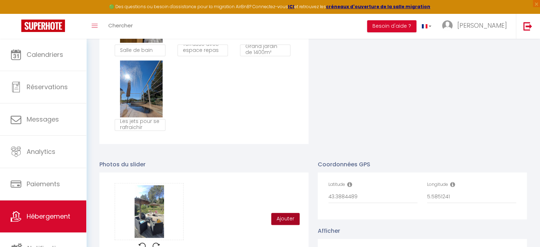
click at [291, 219] on button "Ajouter" at bounding box center [285, 218] width 28 height 12
checkbox input "true"
checkbox input "false"
checkbox input "true"
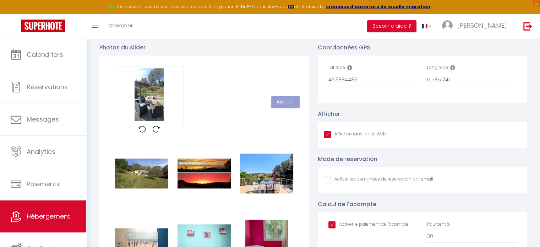
scroll to position [894, 0]
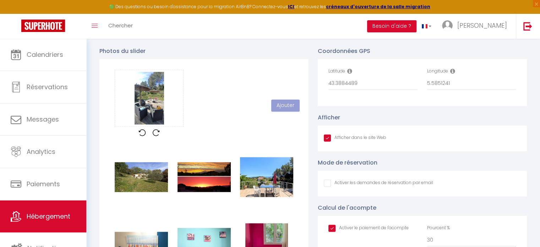
click at [265, 101] on div "Glisser et déposer un fichier ici ou cliquer Ooops, something wrong happened. R…" at bounding box center [204, 106] width 188 height 72
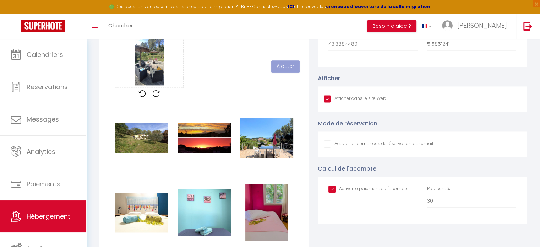
scroll to position [931, 0]
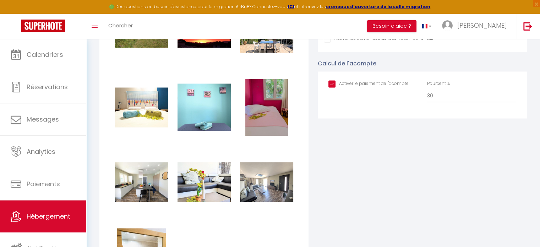
checkbox input "true"
checkbox input "false"
checkbox input "true"
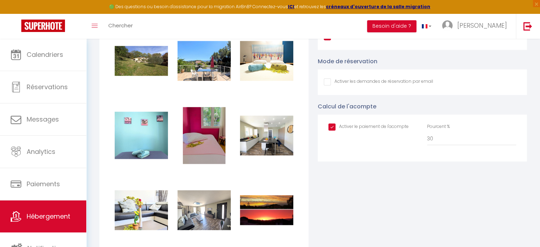
scroll to position [1001, 0]
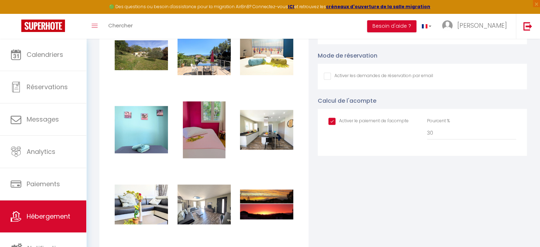
checkbox input "true"
checkbox input "false"
checkbox input "true"
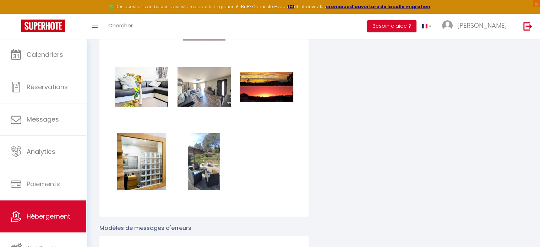
scroll to position [1105, 0]
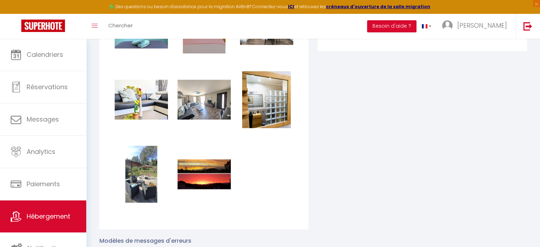
checkbox input "true"
checkbox input "false"
checkbox input "true"
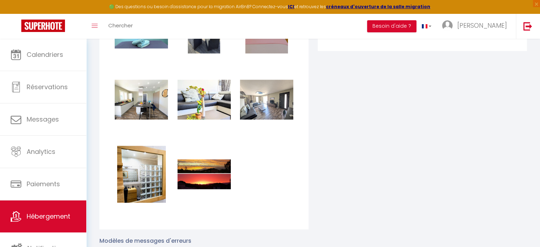
checkbox input "true"
checkbox input "false"
checkbox input "true"
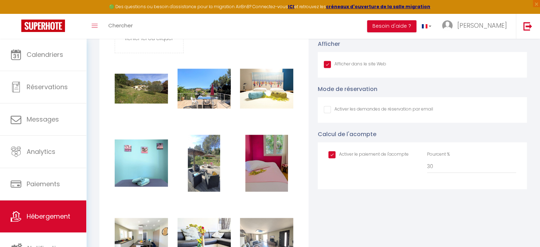
scroll to position [960, 0]
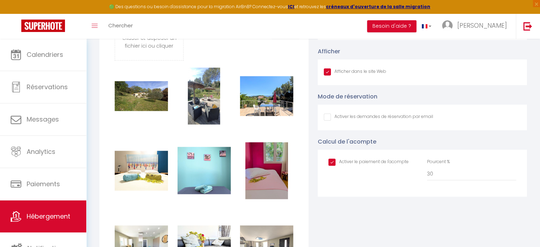
checkbox input "true"
checkbox input "false"
checkbox input "true"
click at [236, 141] on div "Supprimer Supprimer Supprimer Supprimer Supprimer Supprimer Supprimer Supprimer…" at bounding box center [204, 216] width 188 height 298
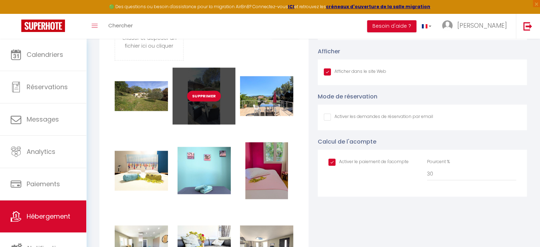
drag, startPoint x: 210, startPoint y: 129, endPoint x: 214, endPoint y: 124, distance: 6.3
click at [214, 124] on div "Supprimer Supprimer Supprimer Supprimer Supprimer Supprimer Supprimer Supprimer…" at bounding box center [204, 216] width 188 height 298
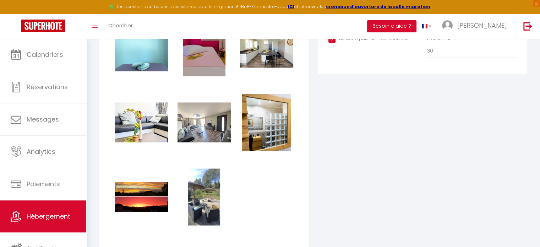
scroll to position [1098, 0]
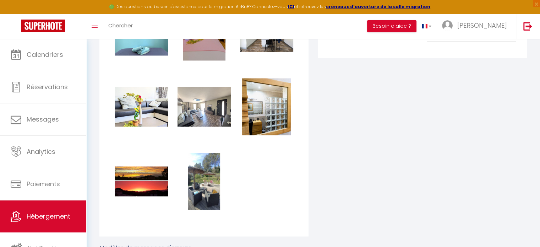
checkbox input "true"
checkbox input "false"
checkbox input "true"
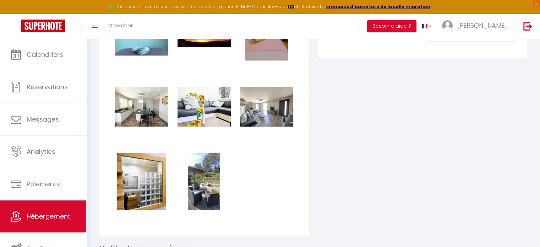
checkbox input "true"
checkbox input "false"
checkbox input "true"
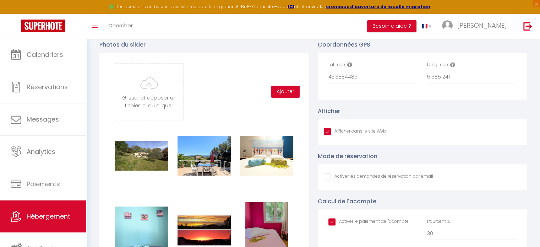
scroll to position [918, 0]
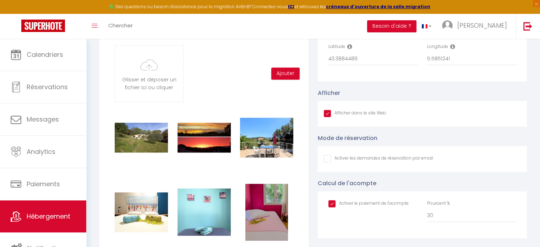
checkbox input "true"
checkbox input "false"
checkbox input "true"
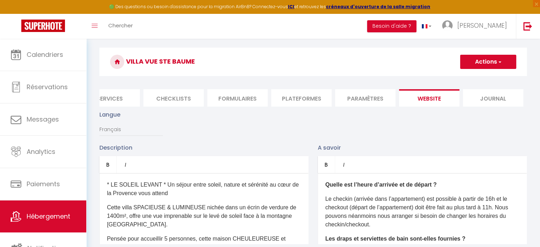
scroll to position [22, 0]
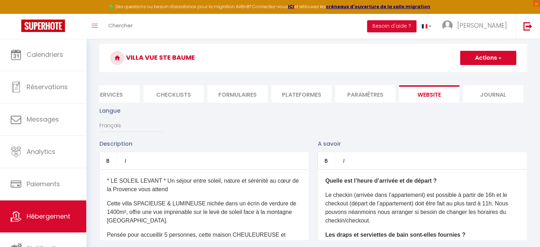
click at [490, 58] on button "Actions" at bounding box center [488, 58] width 56 height 14
click at [471, 76] on input "Enregistrer" at bounding box center [480, 73] width 26 height 7
checkbox input "true"
checkbox input "false"
checkbox input "true"
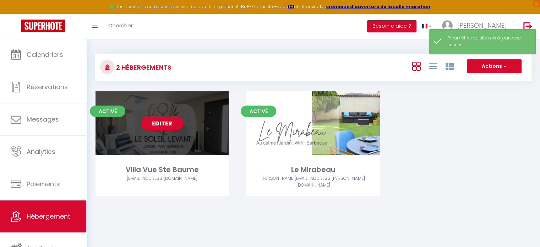
click at [147, 173] on div "Villa Vue Ste Baume" at bounding box center [161, 169] width 133 height 11
select select "3"
select select "2"
select select "1"
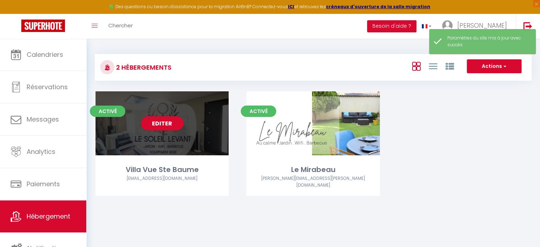
select select
select select "28"
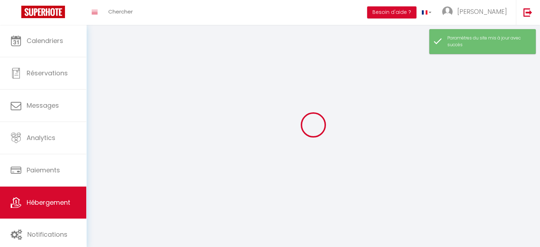
select select
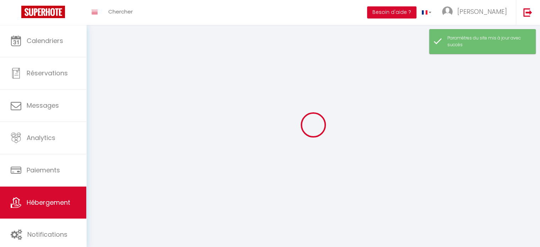
select select
checkbox input "false"
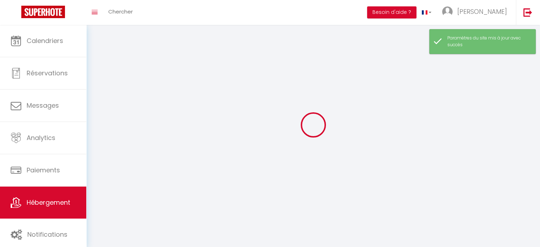
select select
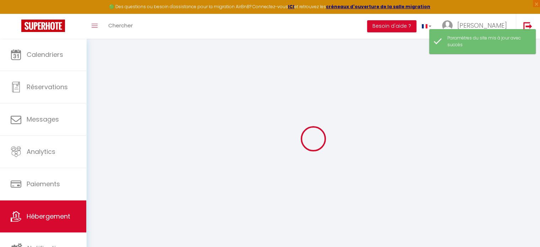
select select
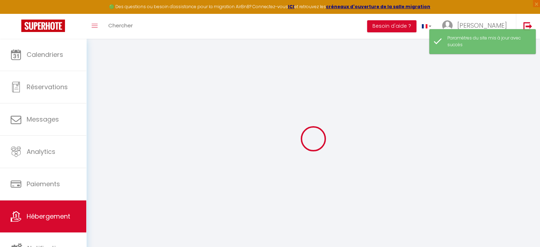
select select
checkbox input "false"
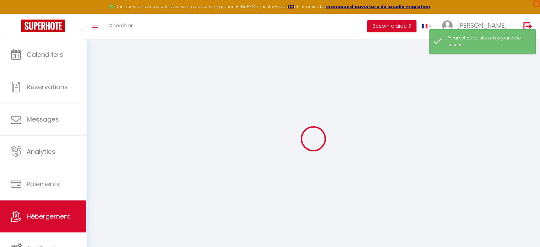
select select
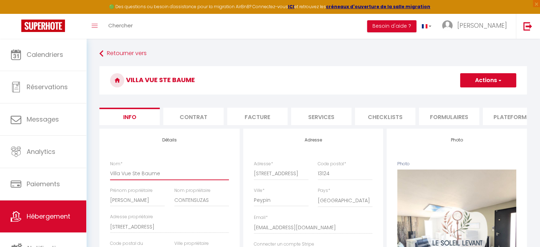
click at [155, 179] on input "Villa Vue Ste Baume" at bounding box center [169, 173] width 119 height 13
drag, startPoint x: 158, startPoint y: 179, endPoint x: 103, endPoint y: 180, distance: 55.0
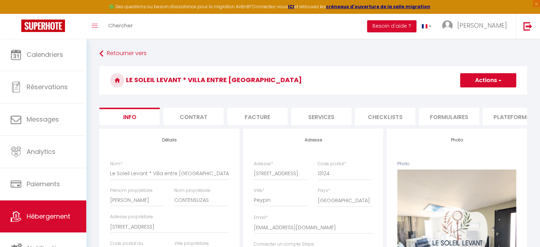
click at [495, 79] on button "Actions" at bounding box center [488, 80] width 56 height 14
click at [467, 97] on input "Enregistrer" at bounding box center [460, 95] width 26 height 7
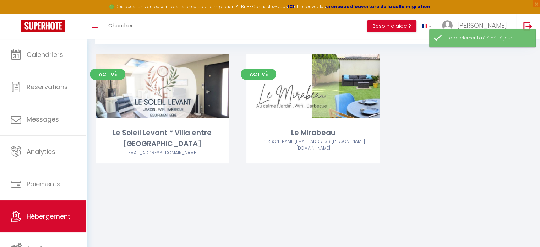
scroll to position [38, 0]
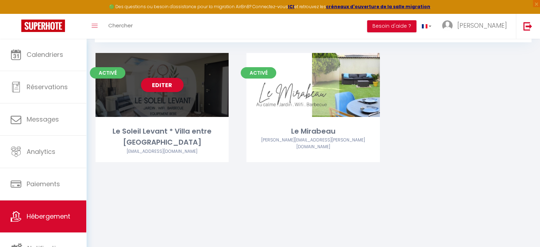
click at [173, 130] on div "Le Soleil Levant * Villa entre [GEOGRAPHIC_DATA]" at bounding box center [161, 137] width 133 height 22
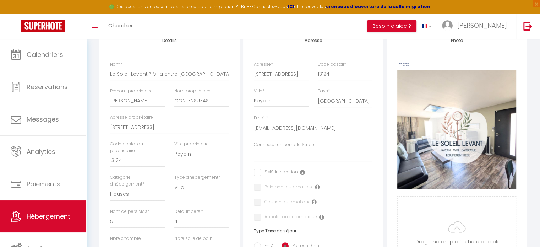
scroll to position [99, 0]
drag, startPoint x: 220, startPoint y: 78, endPoint x: 148, endPoint y: 79, distance: 72.4
click at [148, 79] on input "Le Soleil Levant * Villa entre [GEOGRAPHIC_DATA]" at bounding box center [169, 74] width 119 height 13
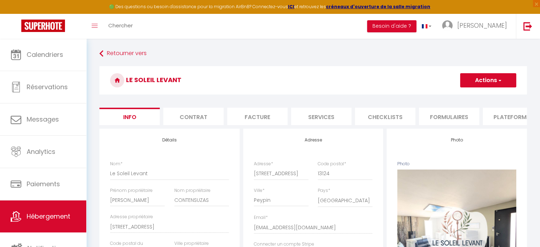
click at [487, 78] on button "Actions" at bounding box center [488, 80] width 56 height 14
